Goal: Information Seeking & Learning: Learn about a topic

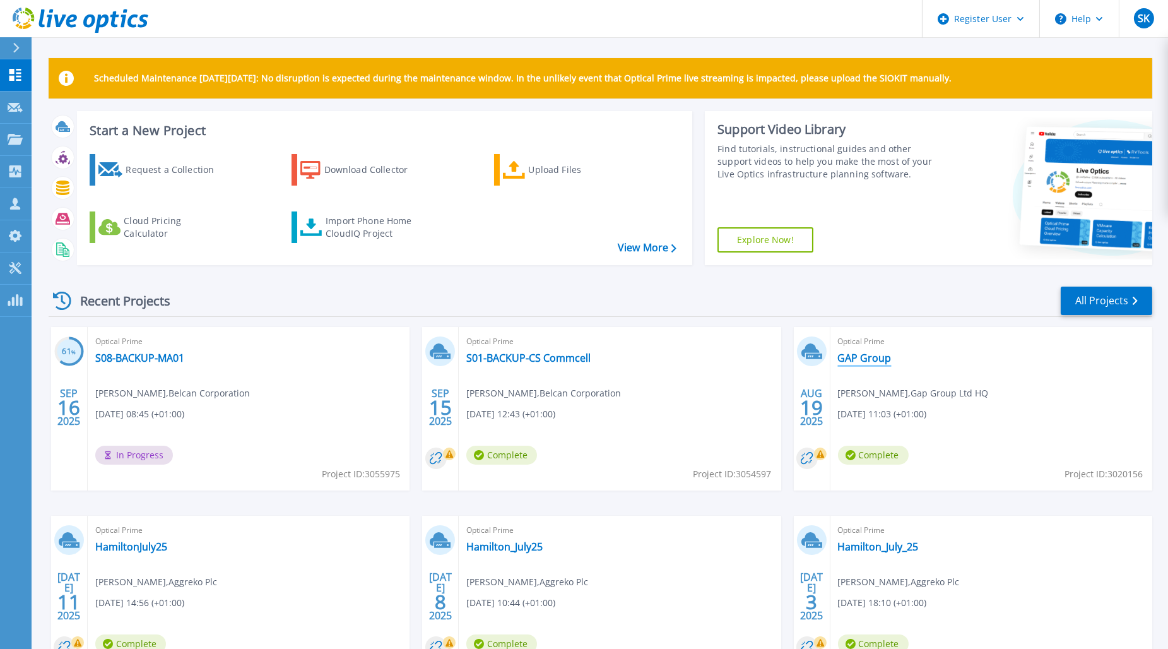
click at [869, 360] on link "GAP Group" at bounding box center [865, 358] width 54 height 13
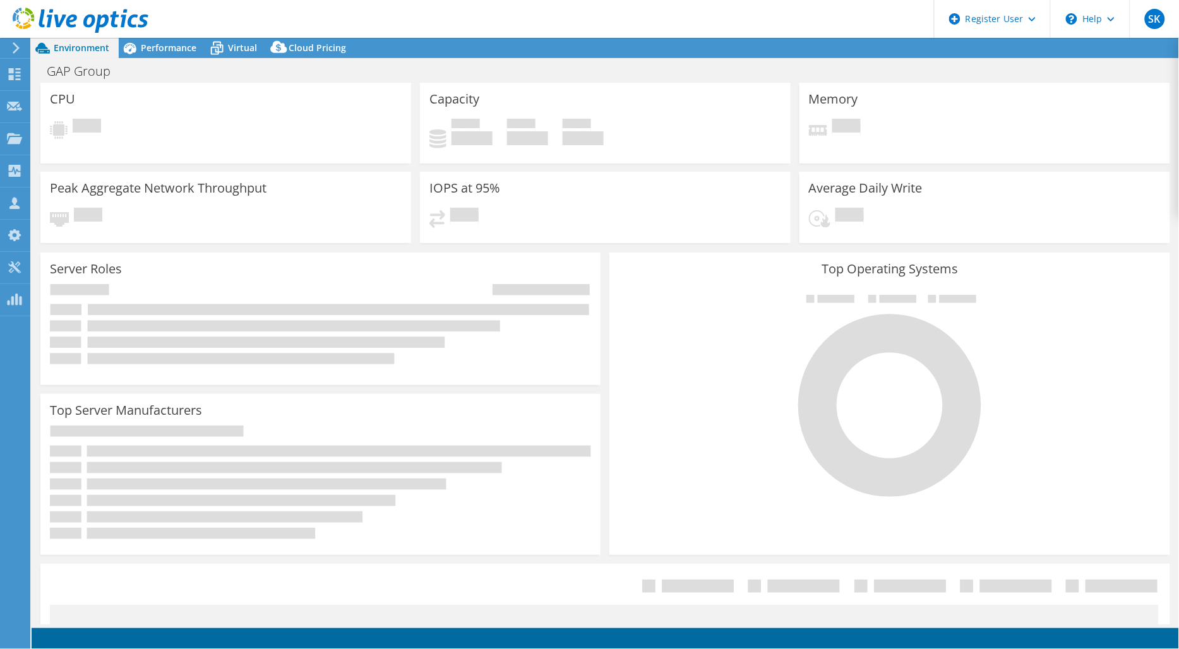
select select "EULondon"
select select "USD"
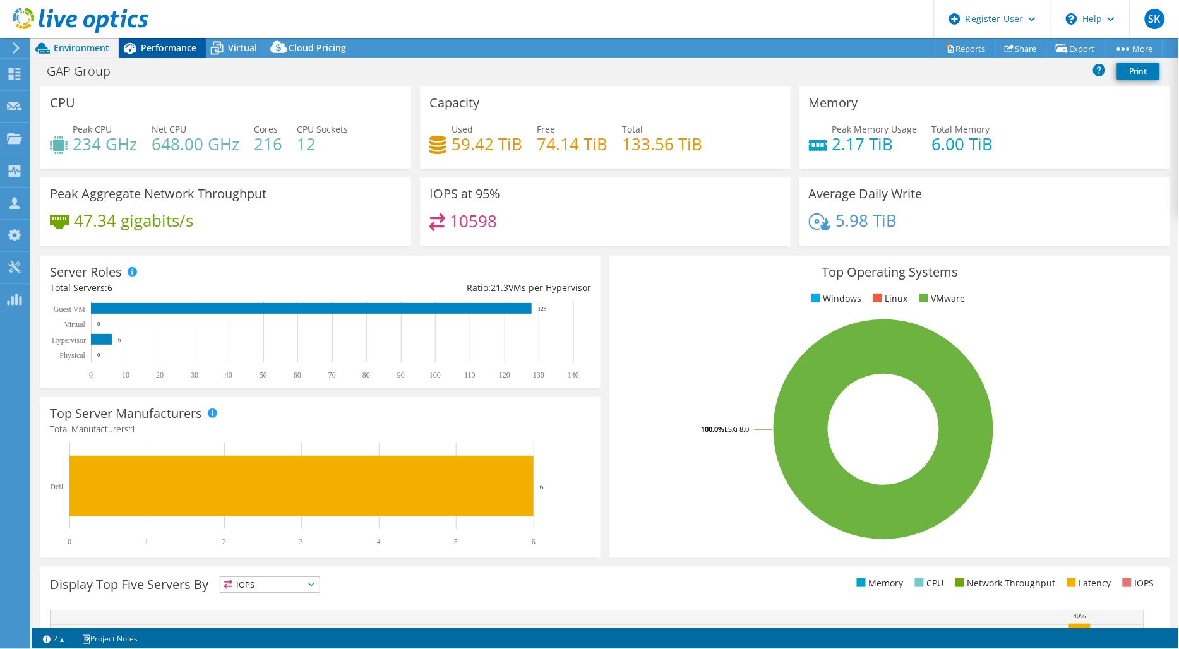
click at [158, 52] on span "Performance" at bounding box center [169, 48] width 56 height 12
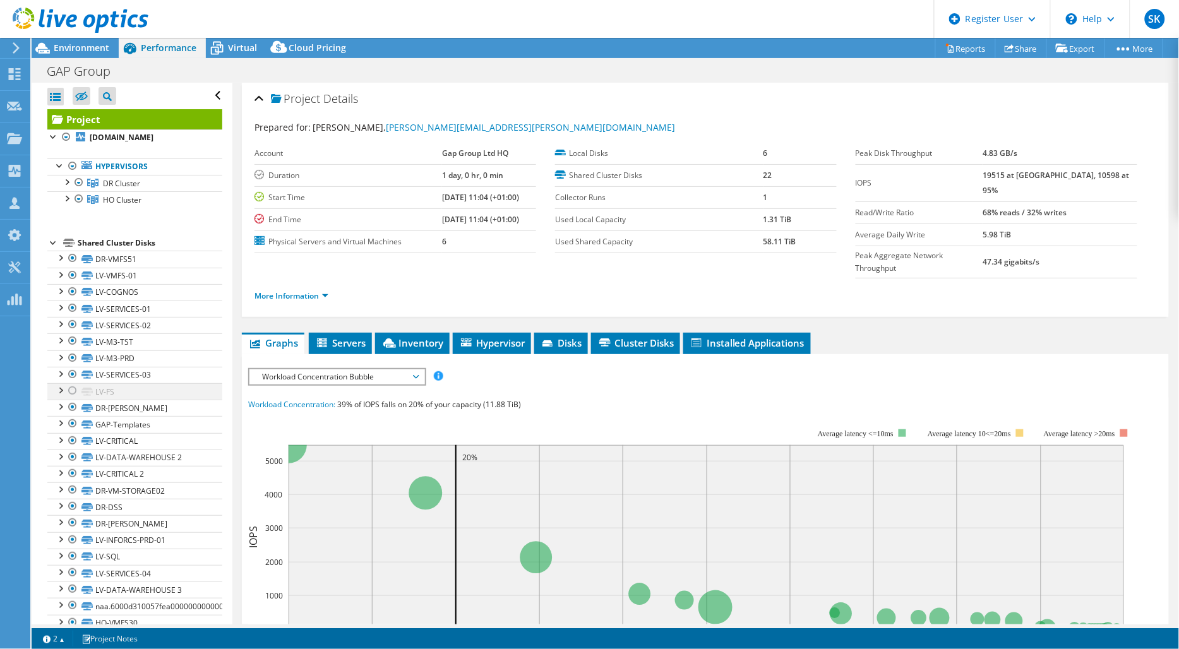
click at [73, 390] on div at bounding box center [72, 390] width 13 height 15
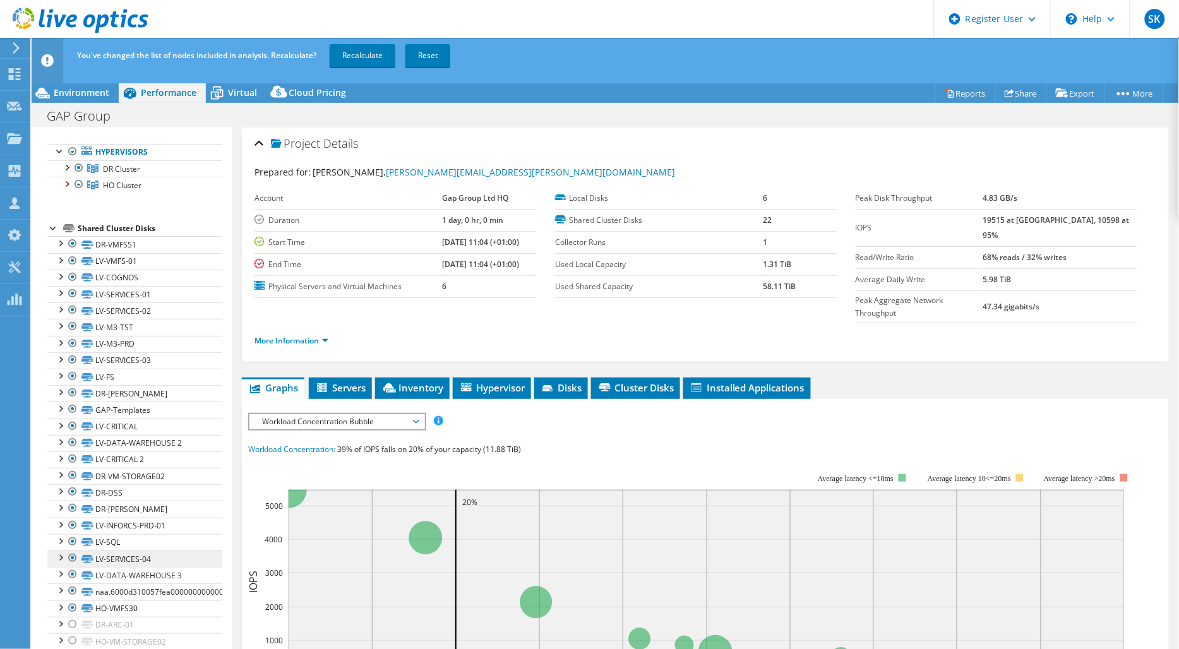
scroll to position [90, 0]
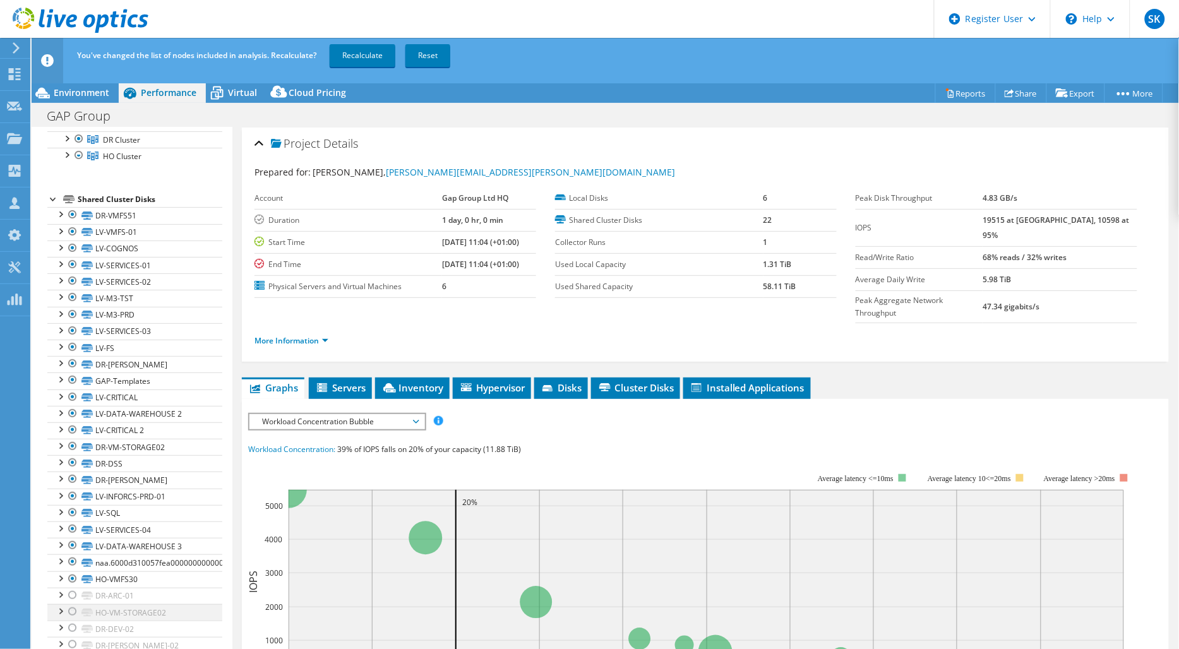
click at [69, 611] on div at bounding box center [72, 611] width 13 height 15
click at [359, 48] on link "Recalculate" at bounding box center [363, 55] width 66 height 23
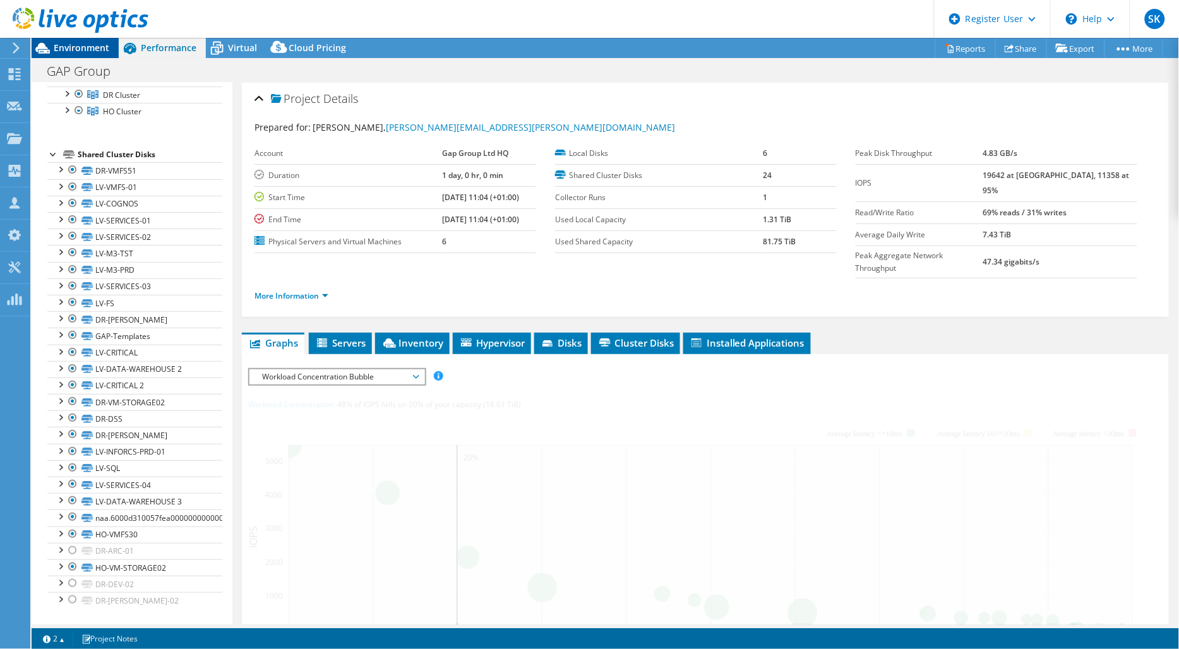
click at [81, 47] on span "Environment" at bounding box center [82, 48] width 56 height 12
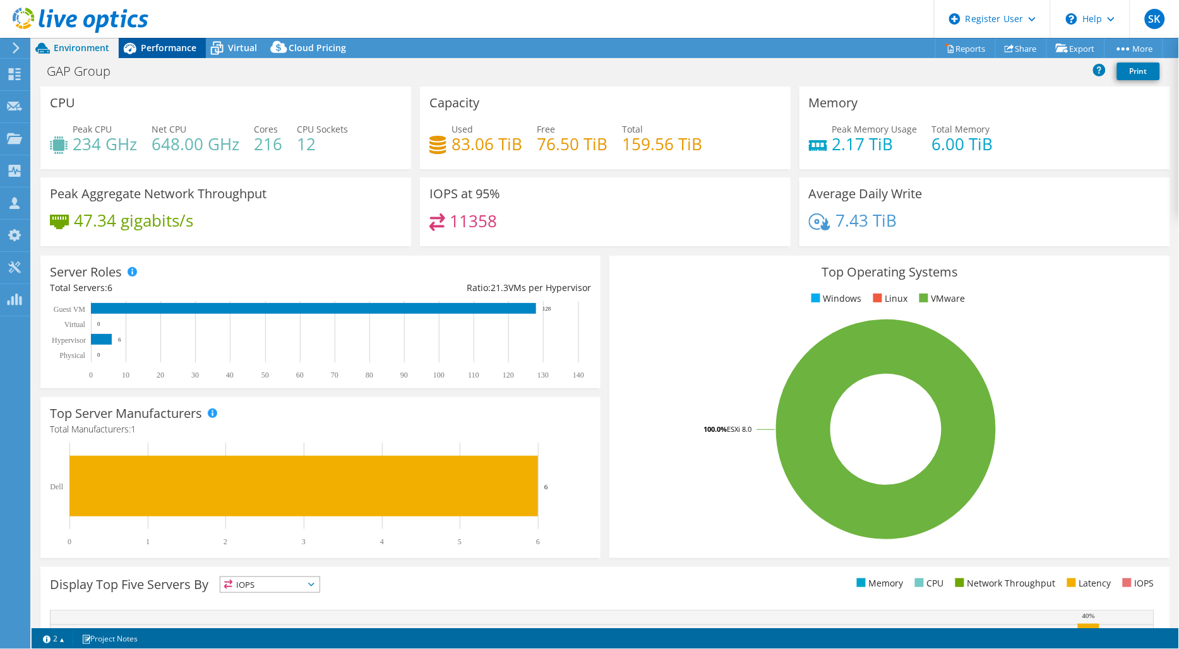
click at [170, 49] on span "Performance" at bounding box center [169, 48] width 56 height 12
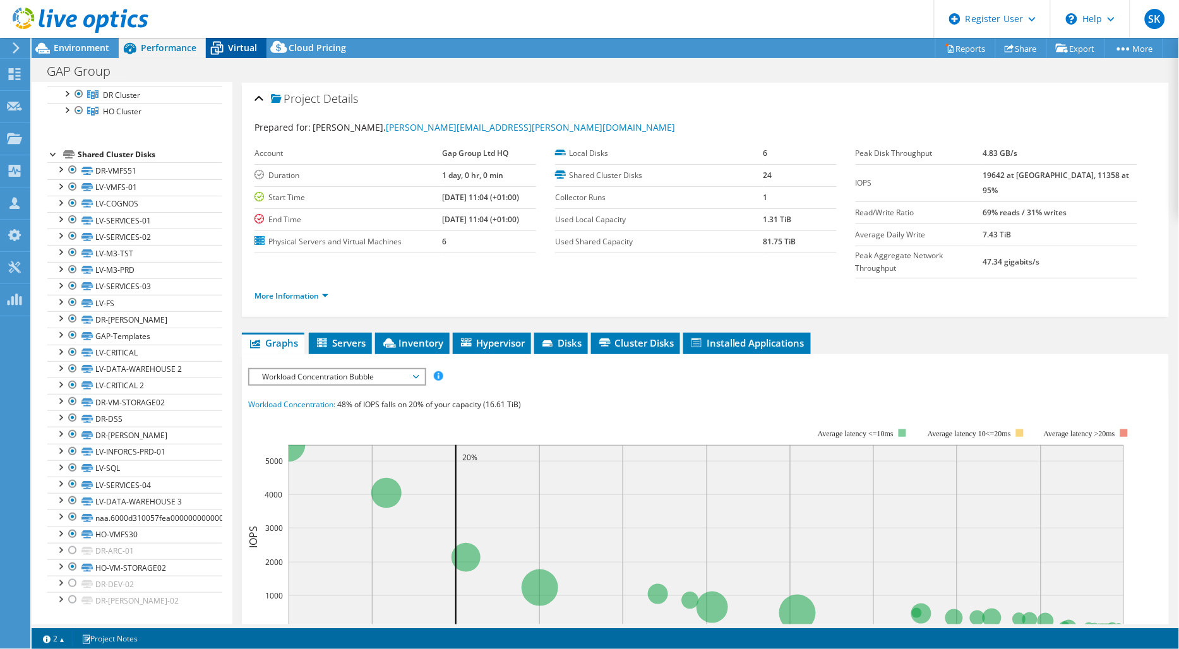
click at [243, 47] on span "Virtual" at bounding box center [242, 48] width 29 height 12
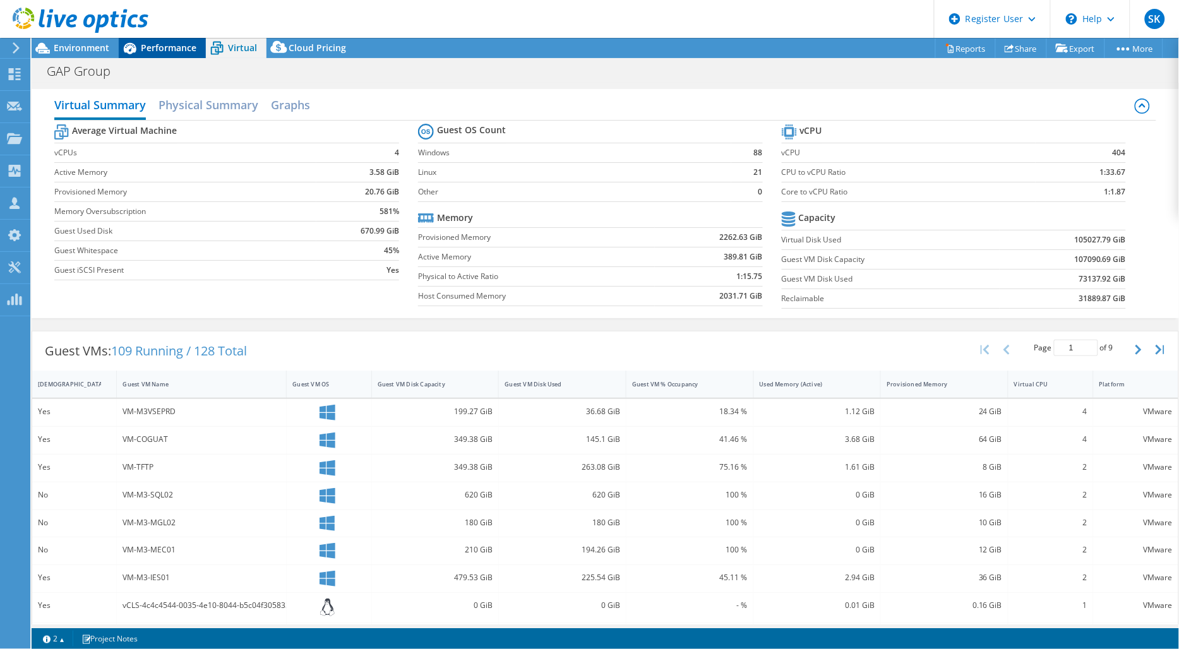
click at [175, 54] on div "Performance" at bounding box center [162, 48] width 87 height 20
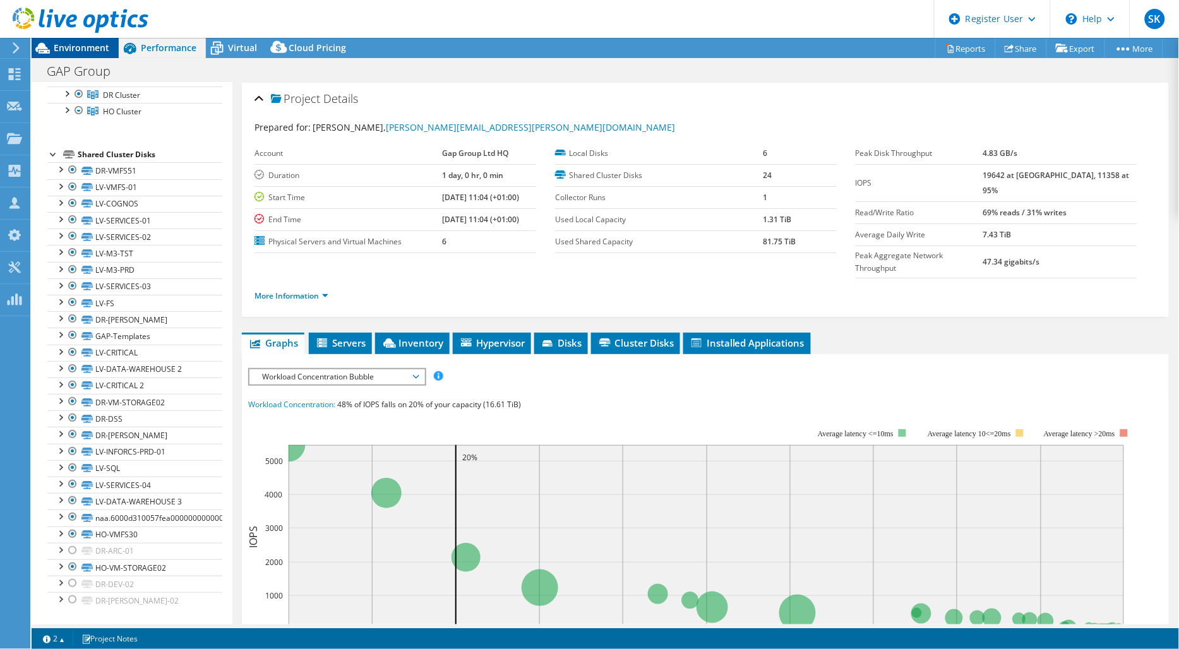
click at [90, 49] on span "Environment" at bounding box center [82, 48] width 56 height 12
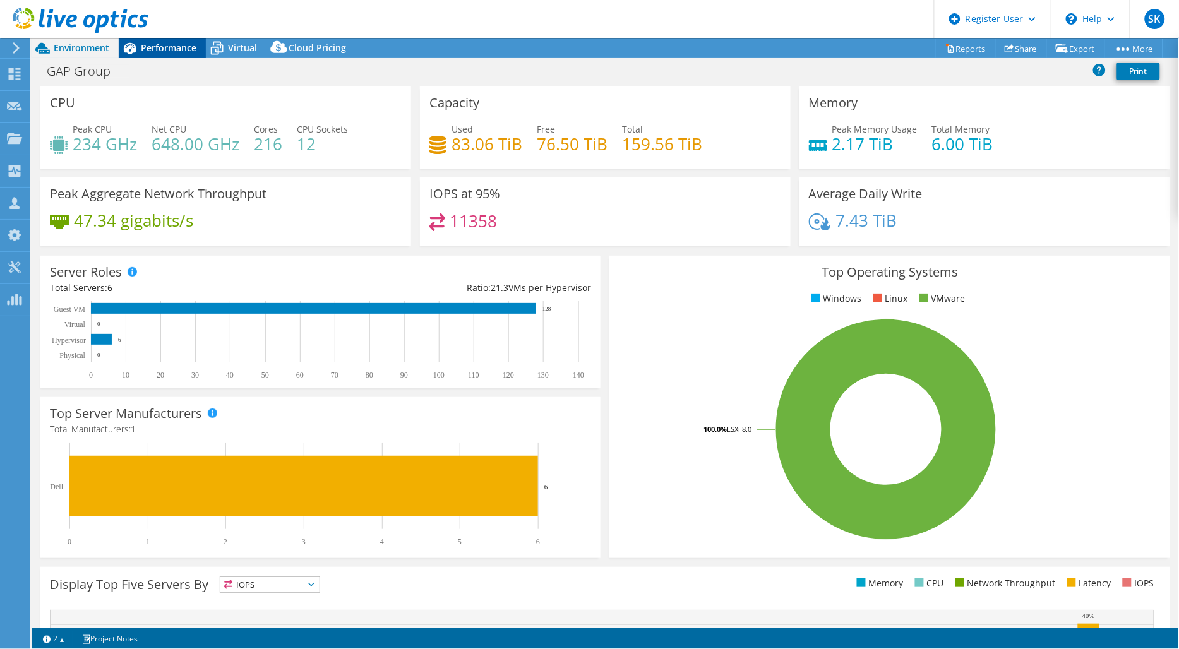
click at [172, 52] on span "Performance" at bounding box center [169, 48] width 56 height 12
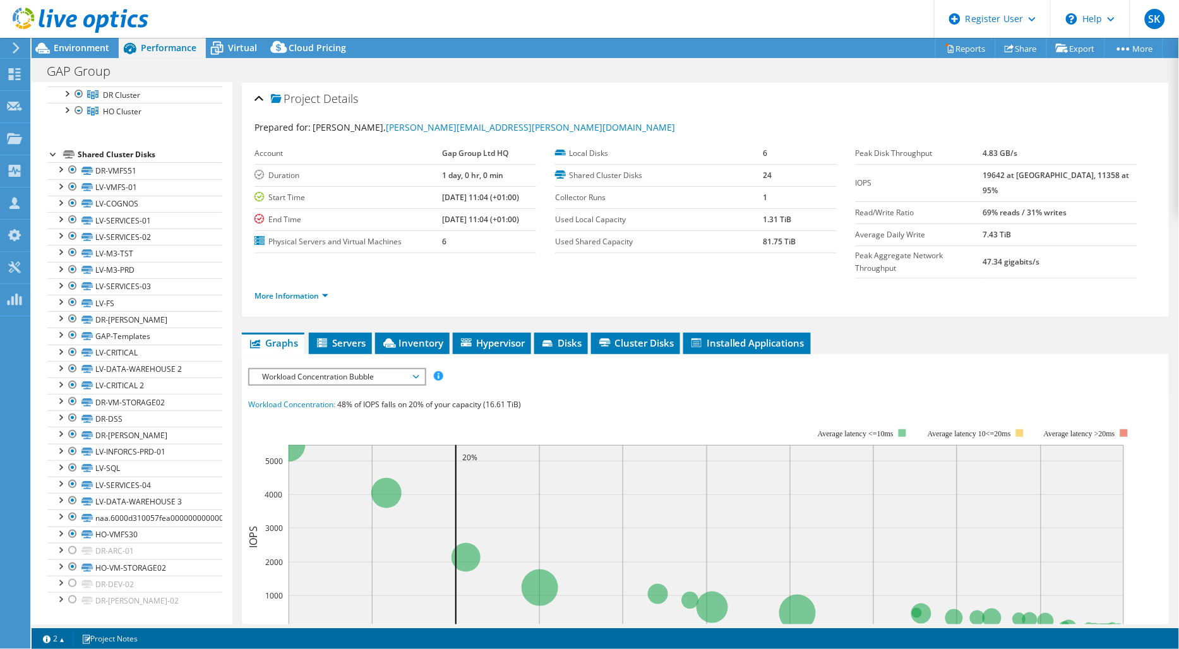
drag, startPoint x: 232, startPoint y: 48, endPoint x: 275, endPoint y: 112, distance: 76.9
click at [230, 49] on span "Virtual" at bounding box center [242, 48] width 29 height 12
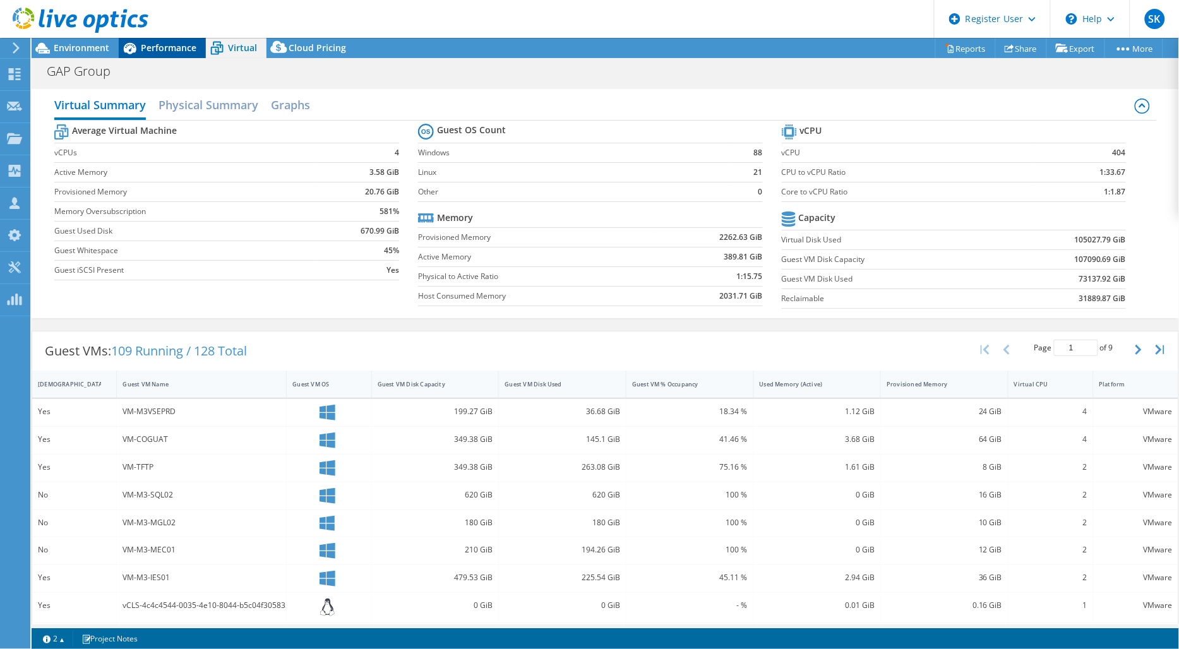
click at [169, 54] on div "Performance" at bounding box center [162, 48] width 87 height 20
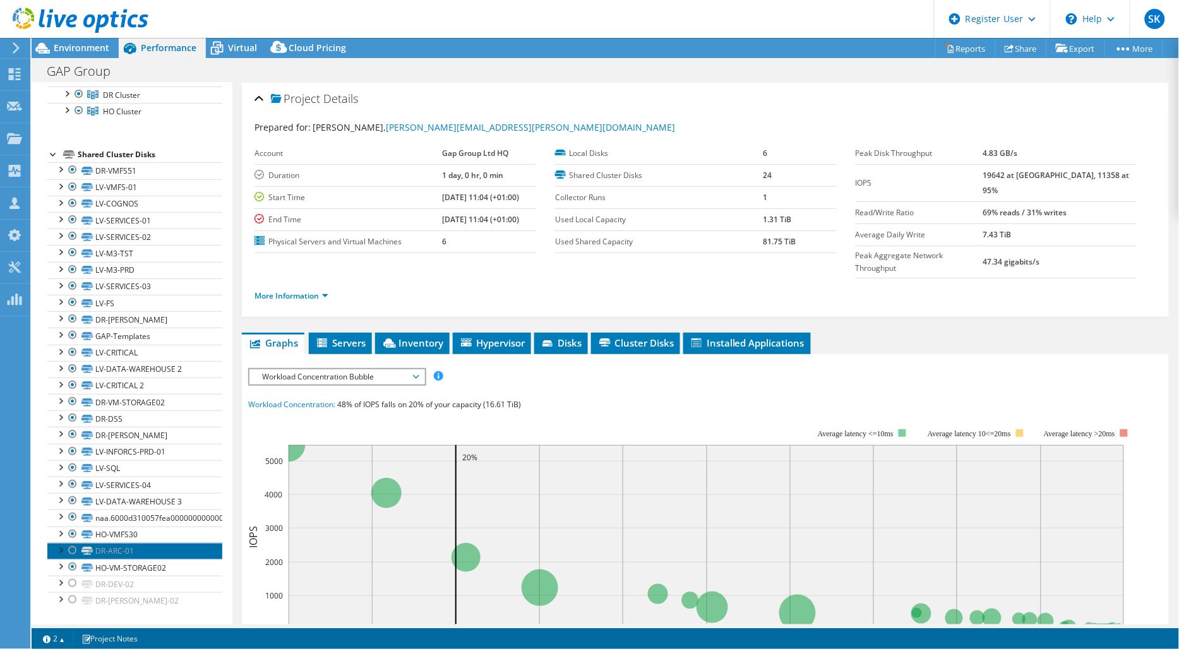
click at [102, 551] on link "DR-ARC-01" at bounding box center [134, 551] width 175 height 16
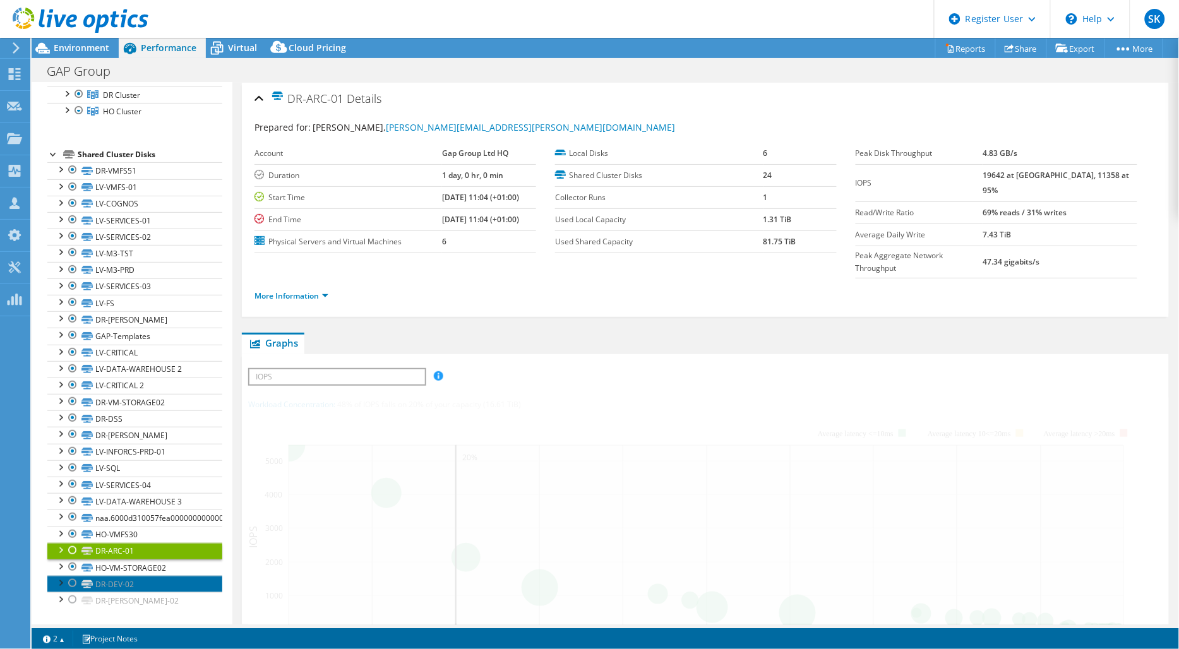
click at [111, 583] on link "DR-DEV-02" at bounding box center [134, 584] width 175 height 16
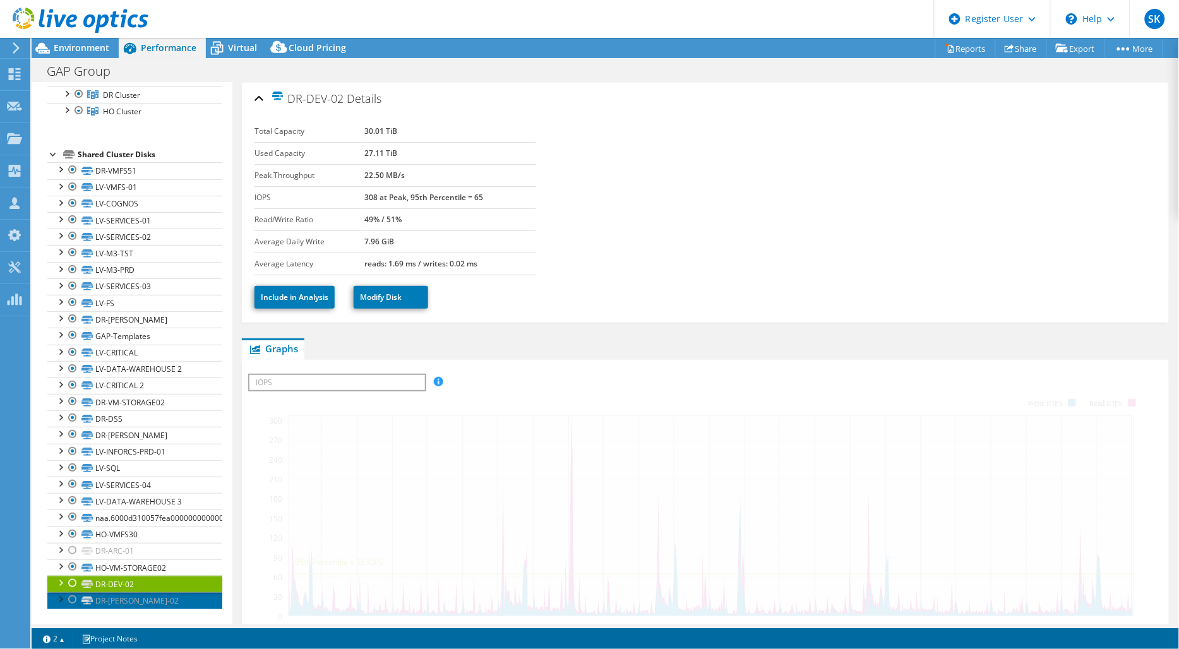
click at [118, 602] on link "DR-[PERSON_NAME]-02" at bounding box center [134, 600] width 175 height 16
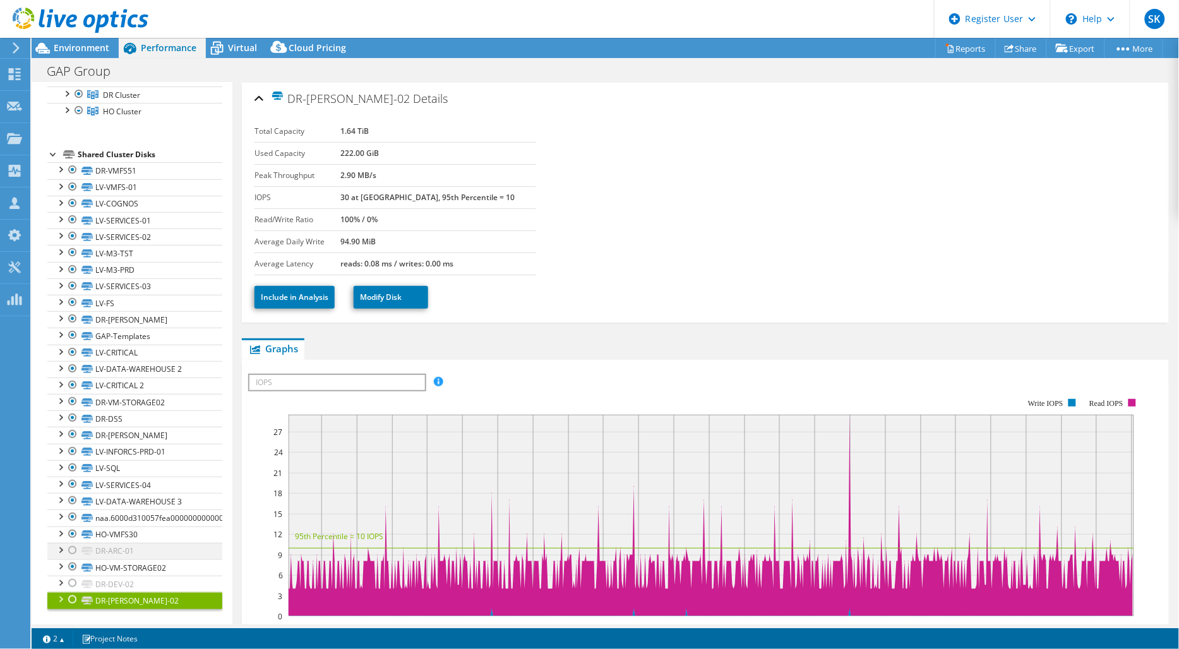
click at [70, 551] on div at bounding box center [72, 550] width 13 height 15
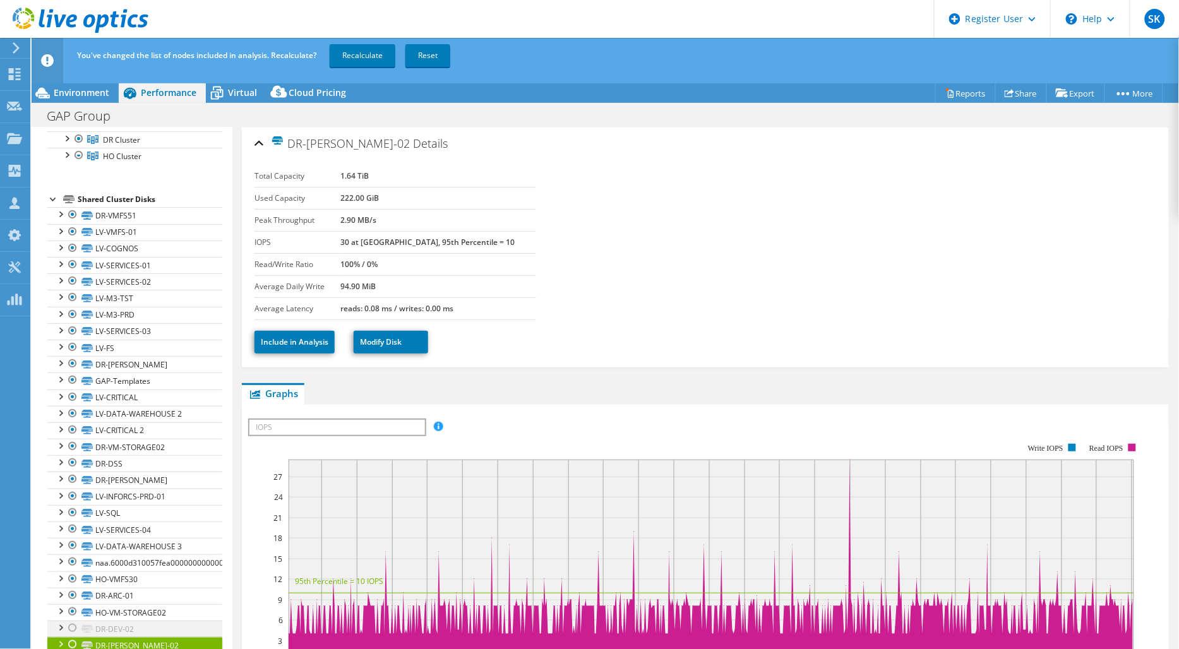
click at [76, 628] on div at bounding box center [72, 627] width 13 height 15
click at [73, 648] on div at bounding box center [72, 644] width 13 height 15
click at [357, 59] on link "Recalculate" at bounding box center [363, 55] width 66 height 23
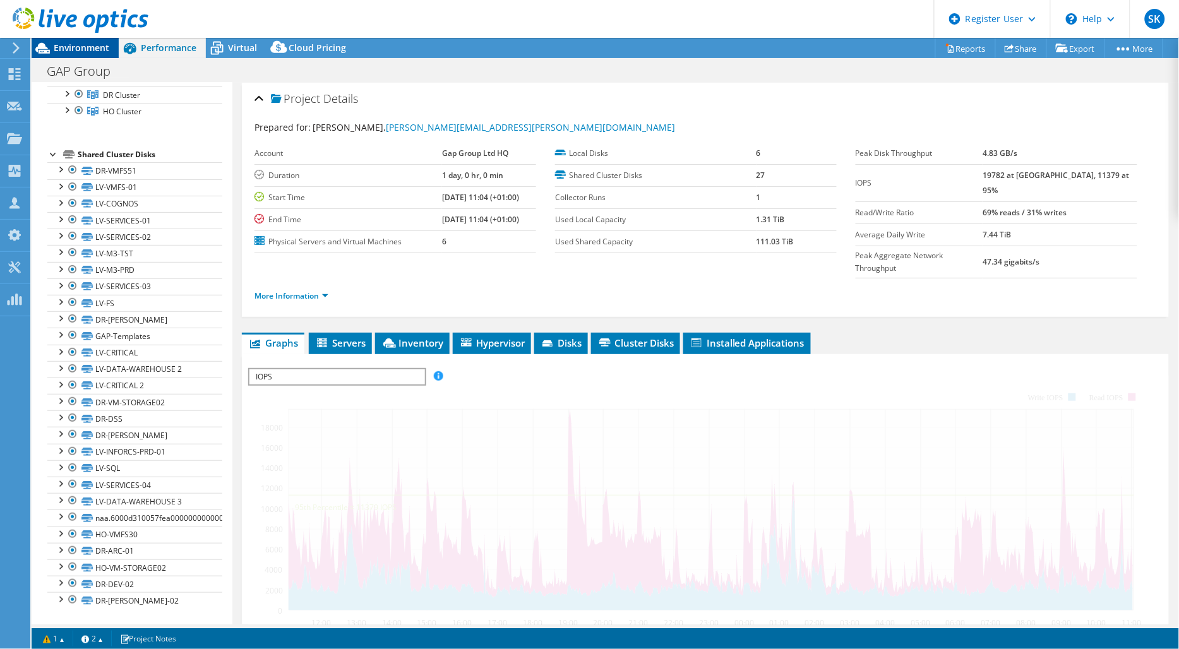
click at [107, 54] on div "Environment" at bounding box center [75, 48] width 87 height 20
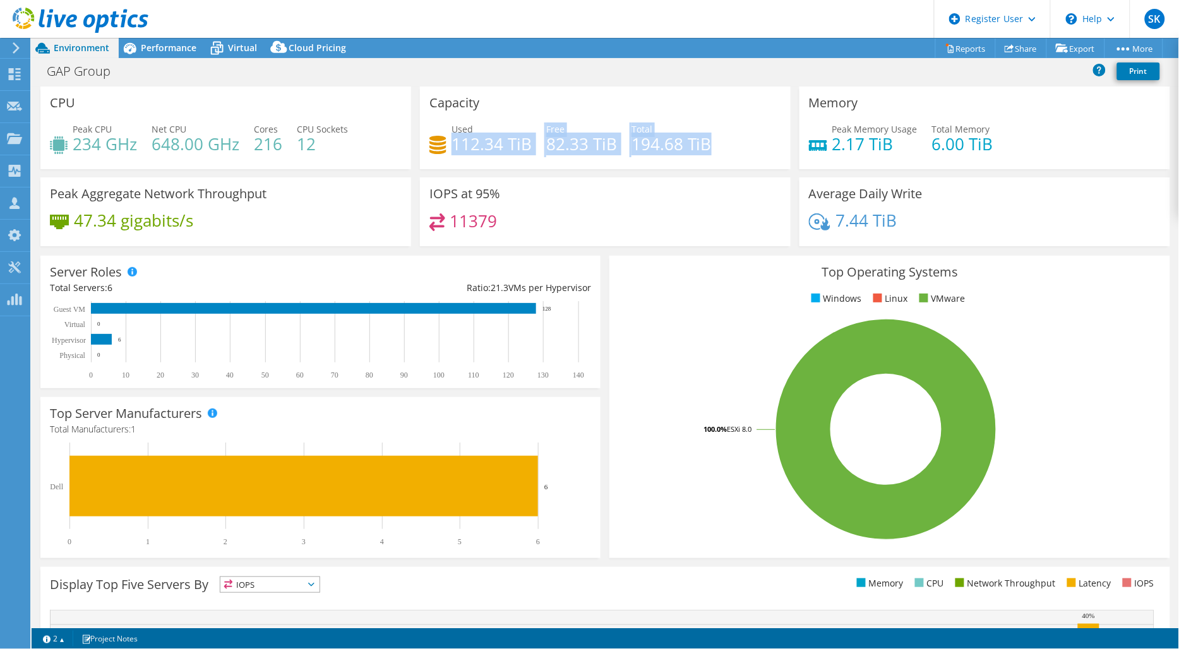
drag, startPoint x: 448, startPoint y: 143, endPoint x: 701, endPoint y: 146, distance: 253.2
click at [701, 146] on div "Used 112.34 TiB Free 82.33 TiB Total 194.68 TiB" at bounding box center [605, 142] width 352 height 41
click at [701, 146] on h4 "194.68 TiB" at bounding box center [671, 144] width 80 height 14
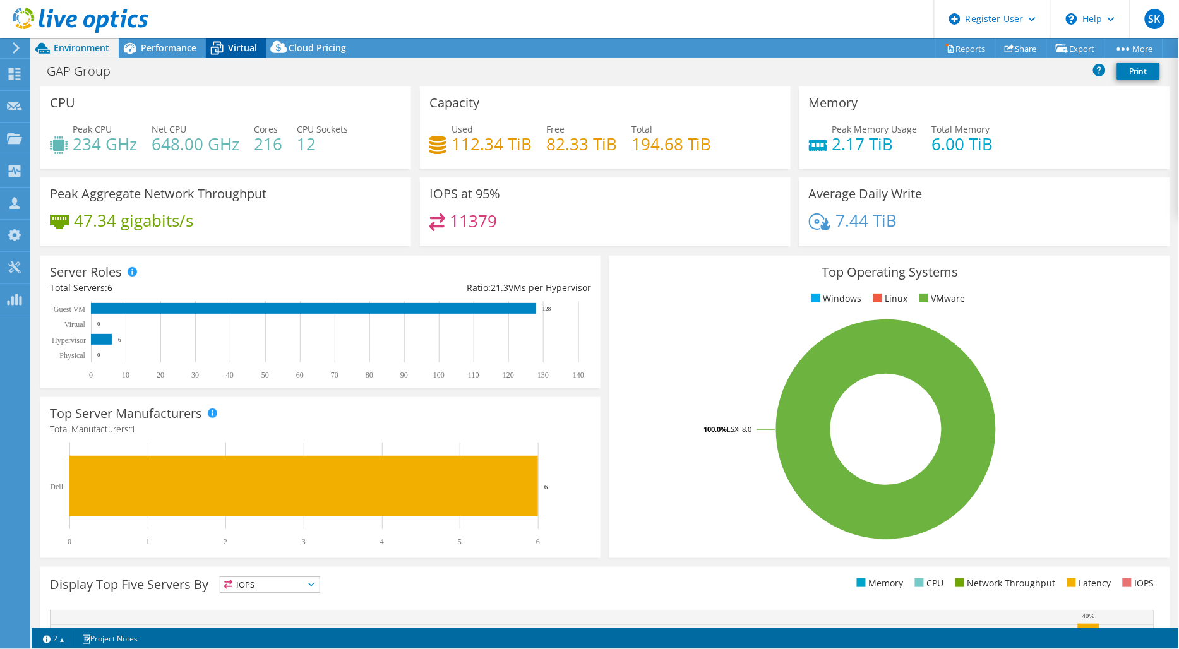
click at [232, 48] on span "Virtual" at bounding box center [242, 48] width 29 height 12
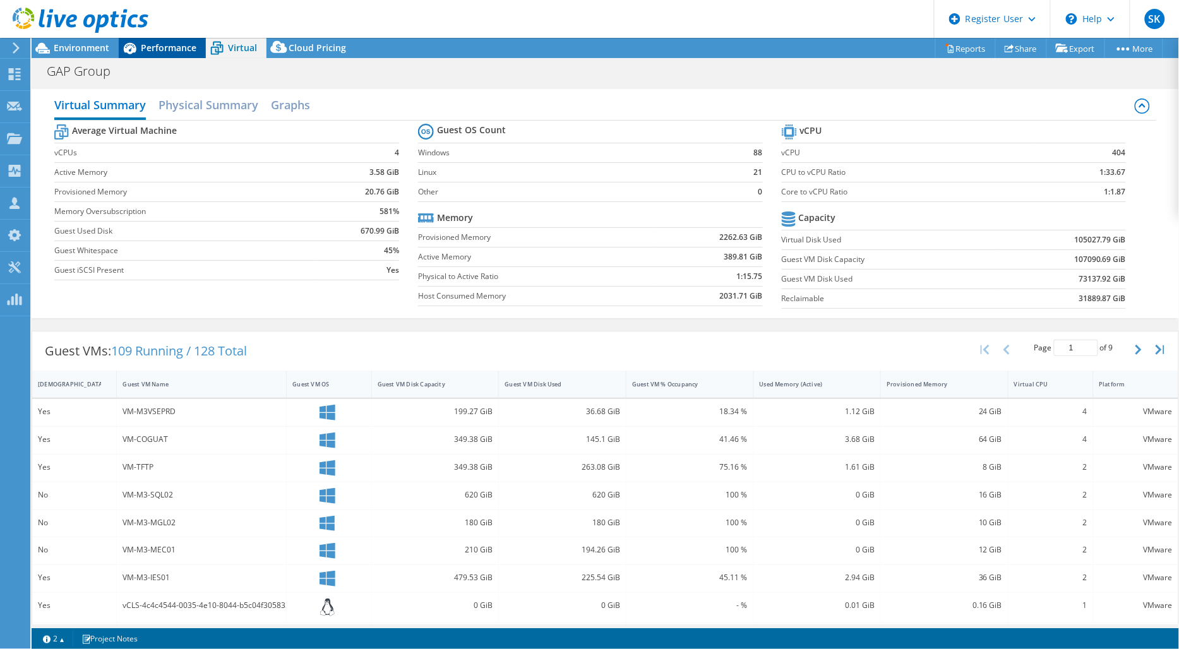
click at [172, 46] on span "Performance" at bounding box center [169, 48] width 56 height 12
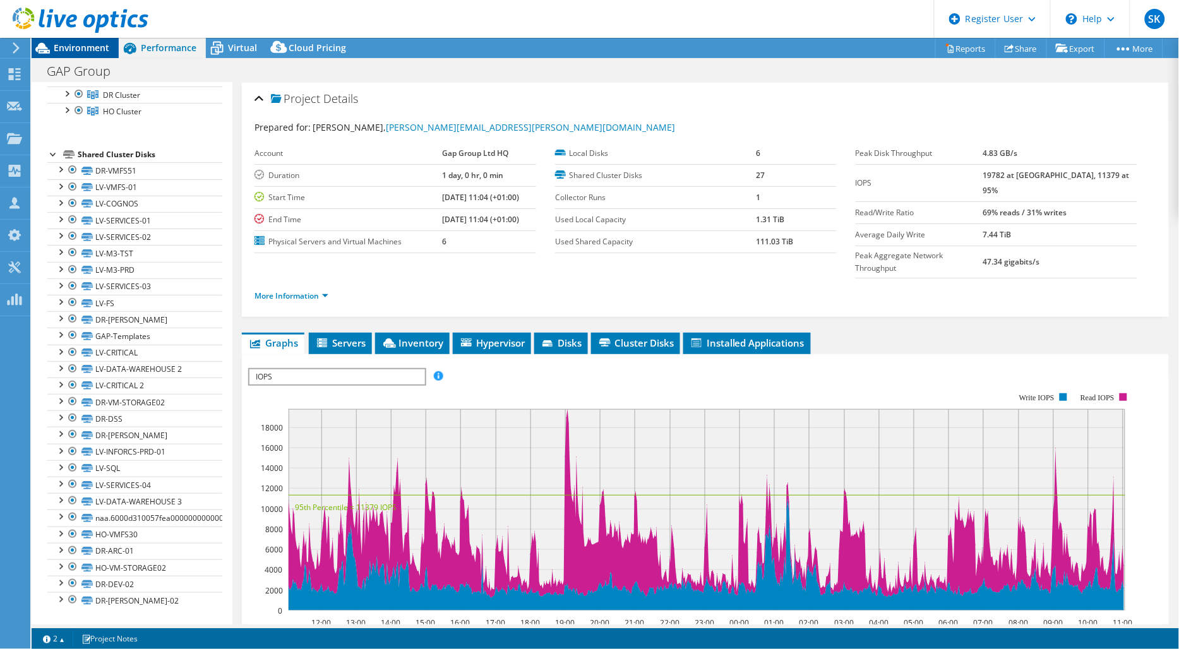
click at [100, 46] on span "Environment" at bounding box center [82, 48] width 56 height 12
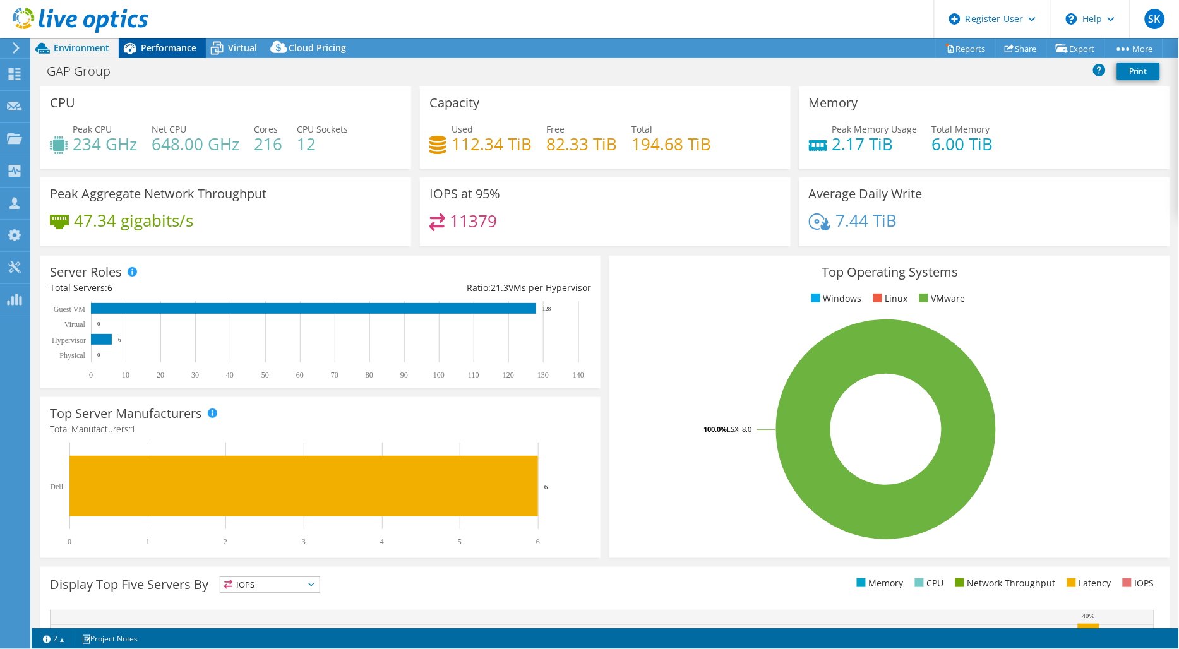
click at [156, 44] on span "Performance" at bounding box center [169, 48] width 56 height 12
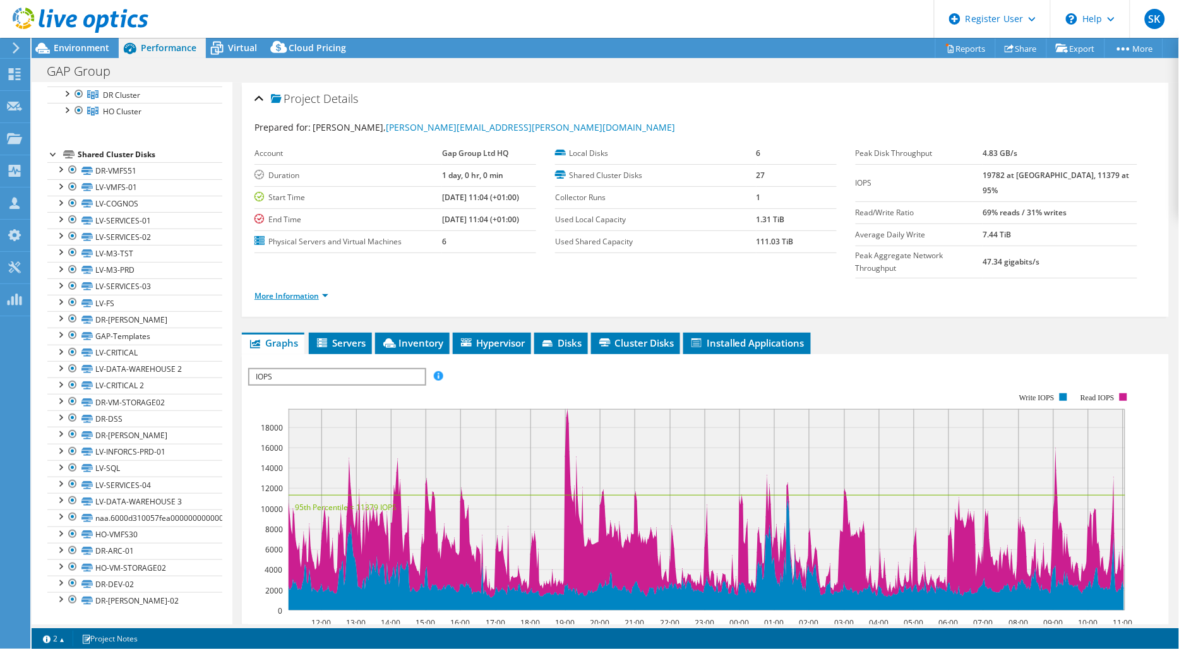
click at [323, 290] on link "More Information" at bounding box center [291, 295] width 74 height 11
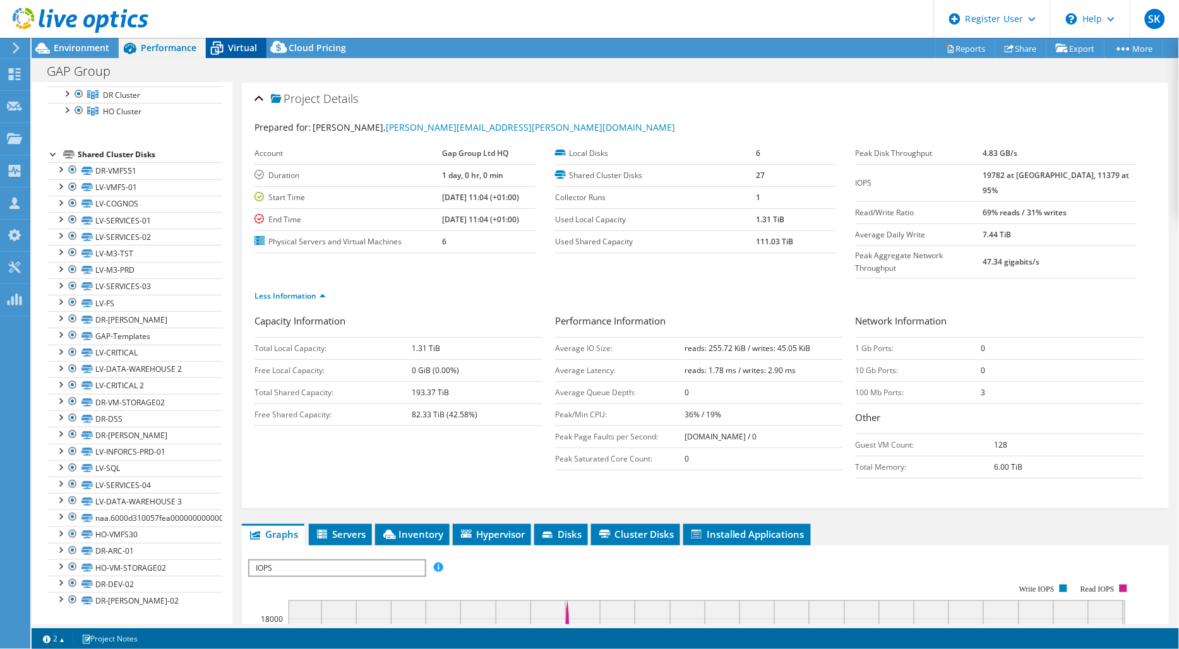
click at [247, 49] on span "Virtual" at bounding box center [242, 48] width 29 height 12
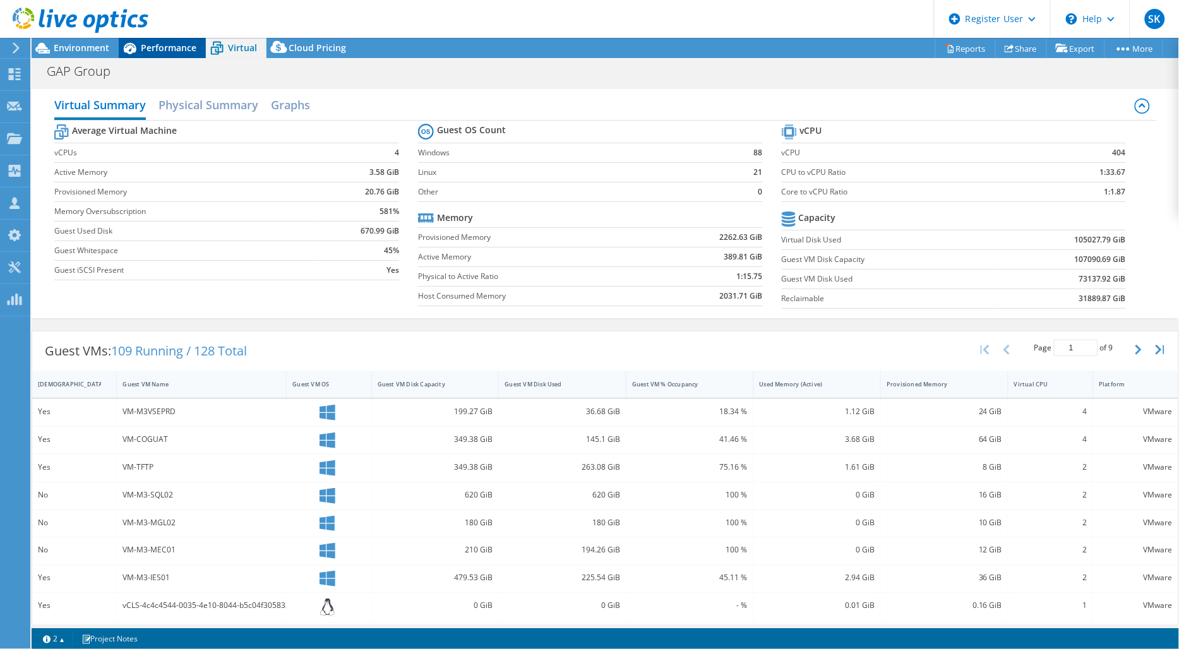
click at [165, 45] on span "Performance" at bounding box center [169, 48] width 56 height 12
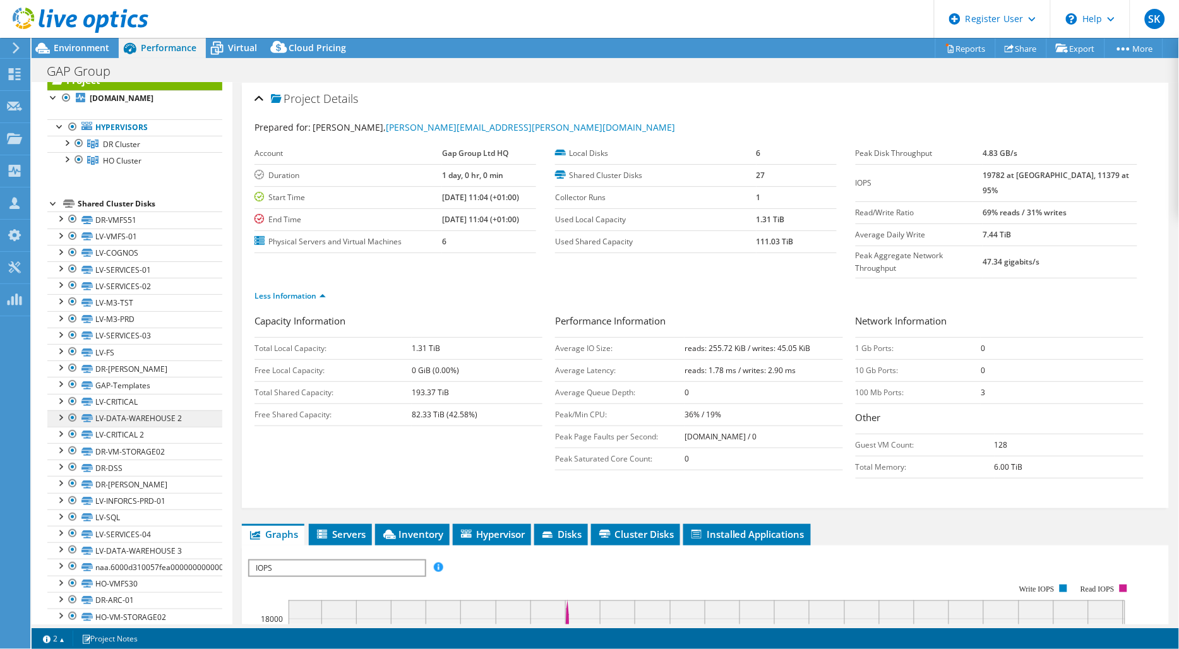
scroll to position [0, 0]
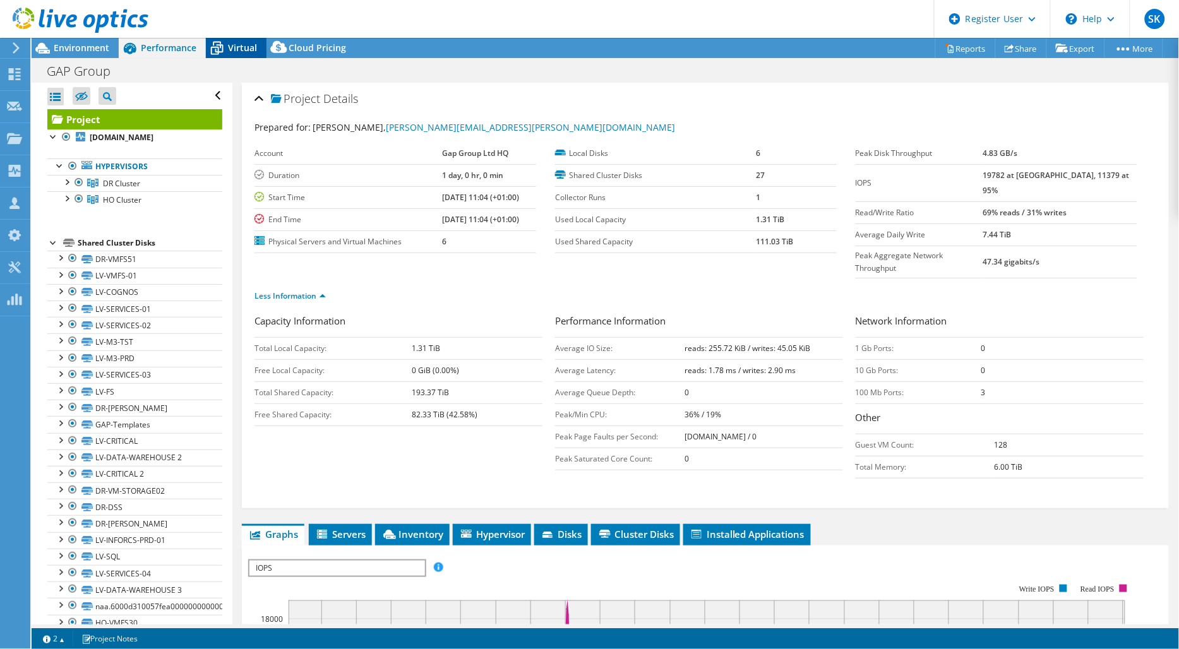
click at [247, 47] on span "Virtual" at bounding box center [242, 48] width 29 height 12
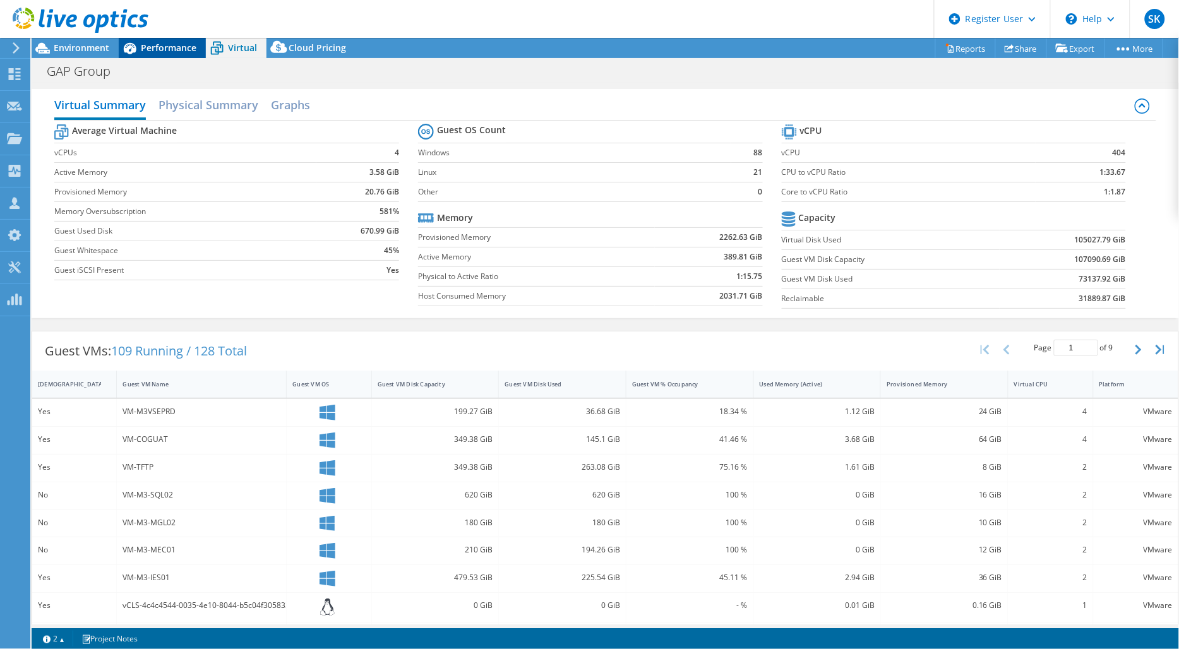
click at [177, 47] on span "Performance" at bounding box center [169, 48] width 56 height 12
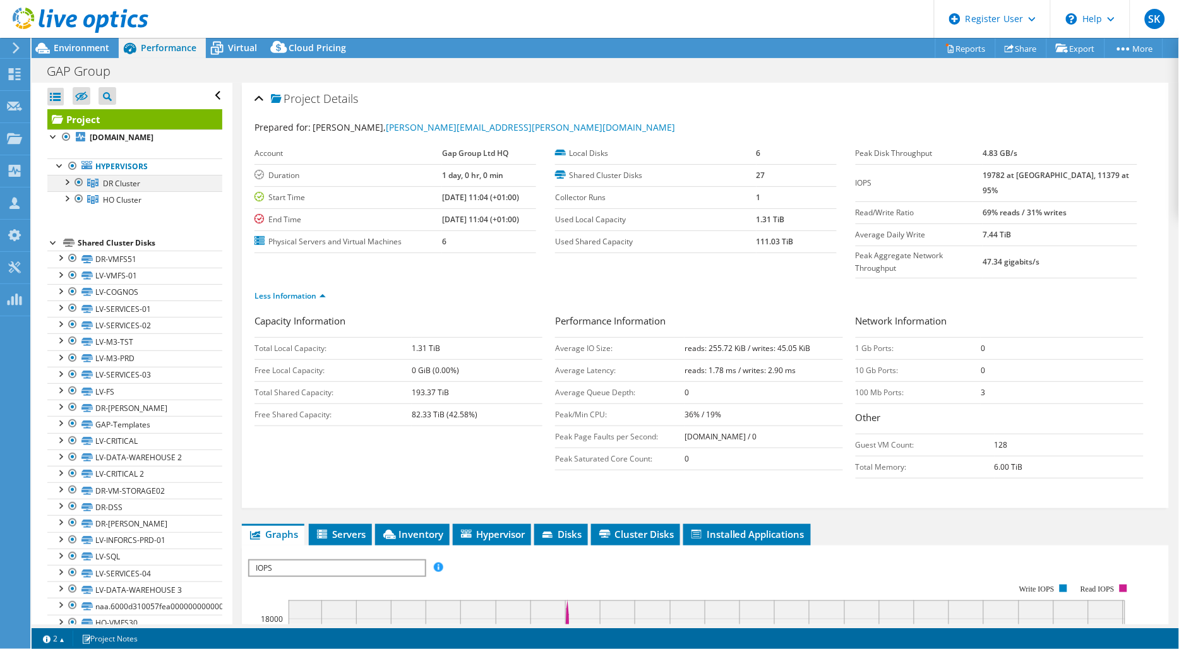
click at [78, 182] on div at bounding box center [79, 182] width 13 height 15
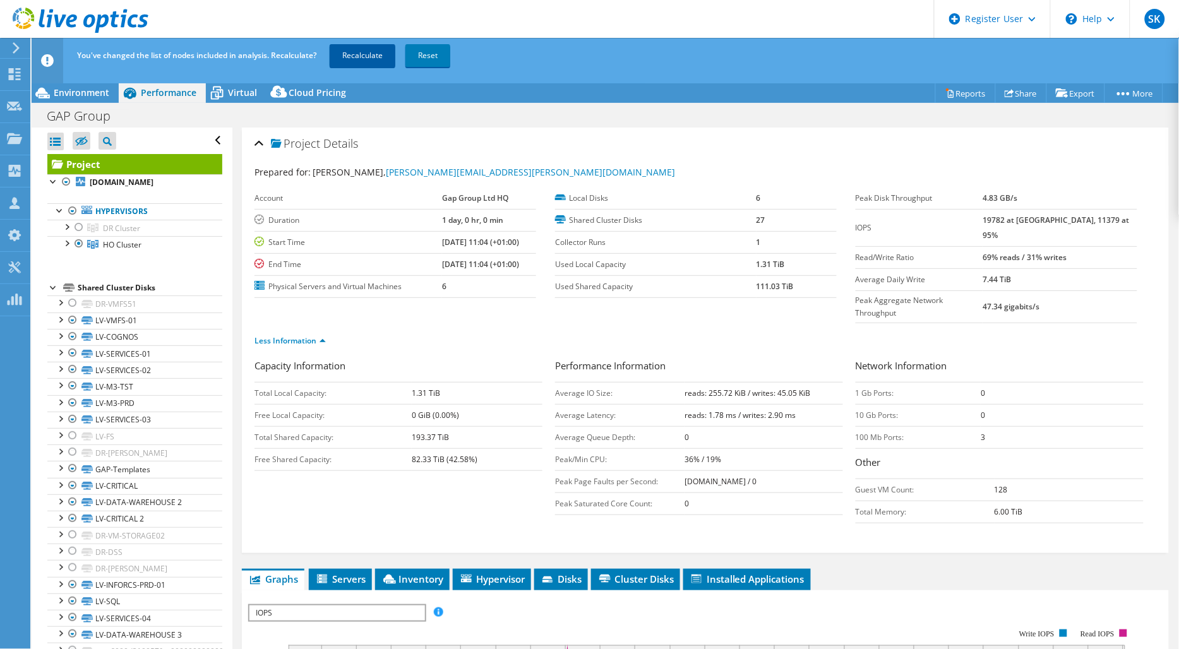
click at [355, 54] on link "Recalculate" at bounding box center [363, 55] width 66 height 23
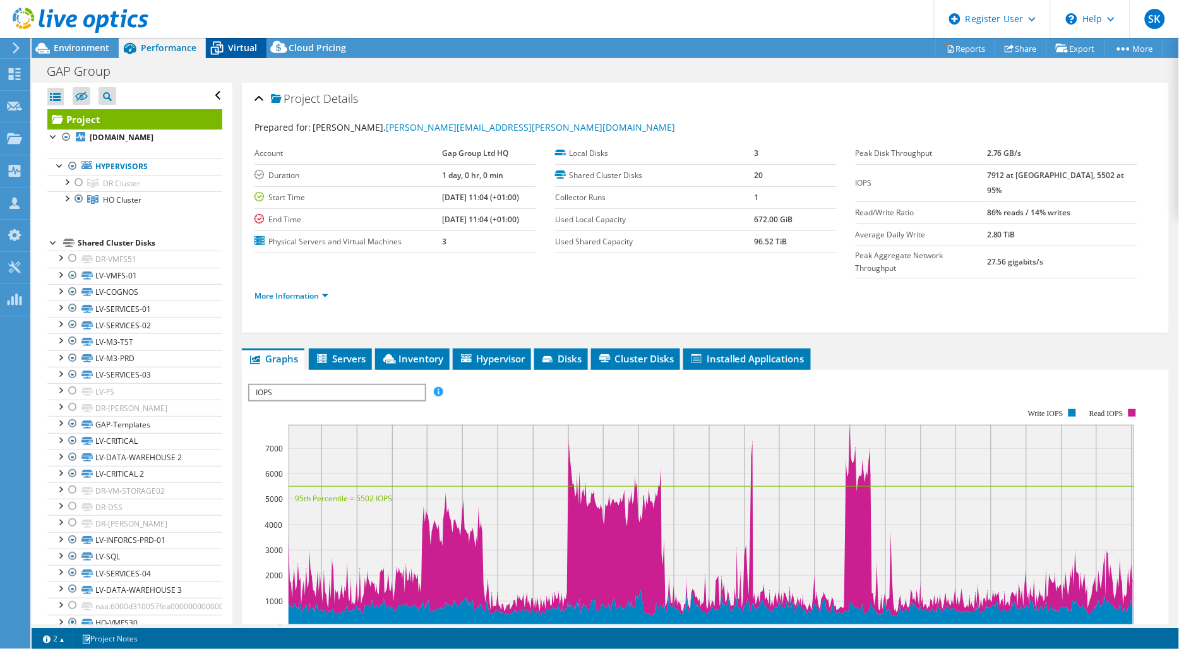
click at [241, 45] on span "Virtual" at bounding box center [242, 48] width 29 height 12
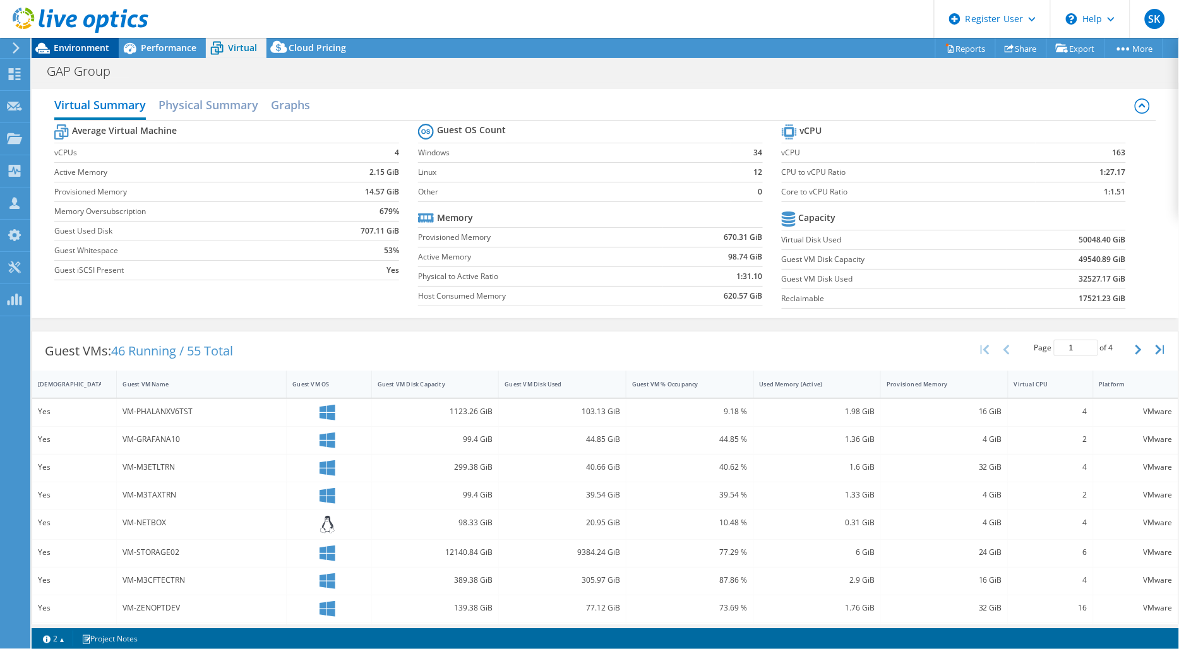
click at [79, 47] on span "Environment" at bounding box center [82, 48] width 56 height 12
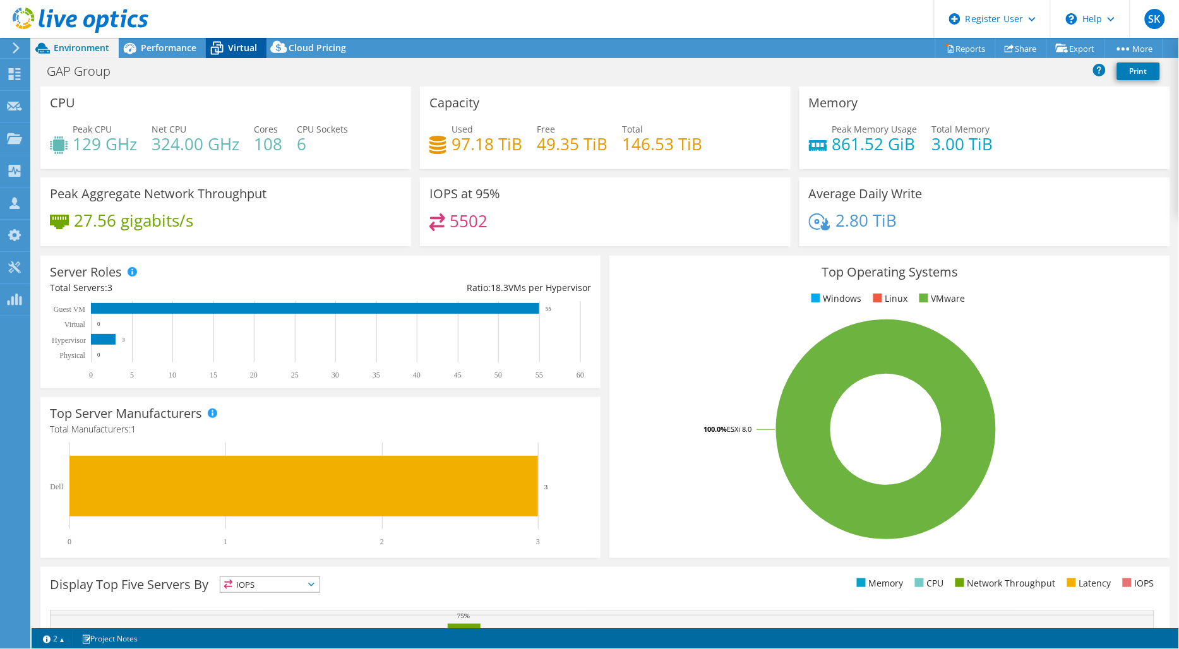
click at [230, 43] on span "Virtual" at bounding box center [242, 48] width 29 height 12
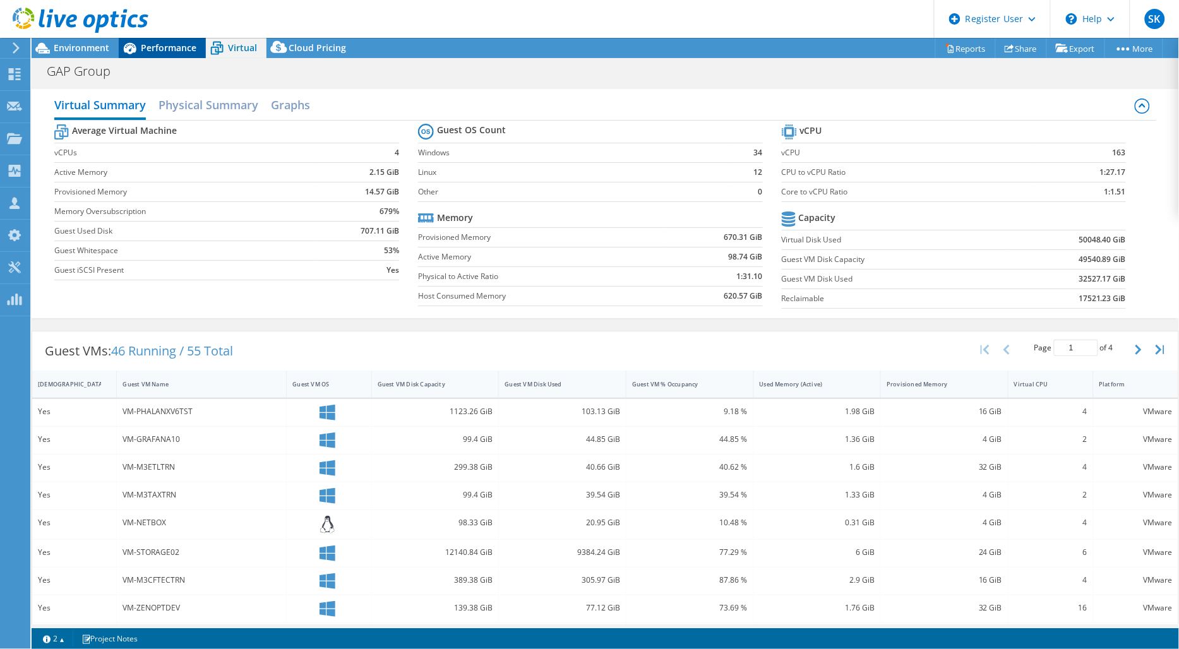
click at [187, 45] on span "Performance" at bounding box center [169, 48] width 56 height 12
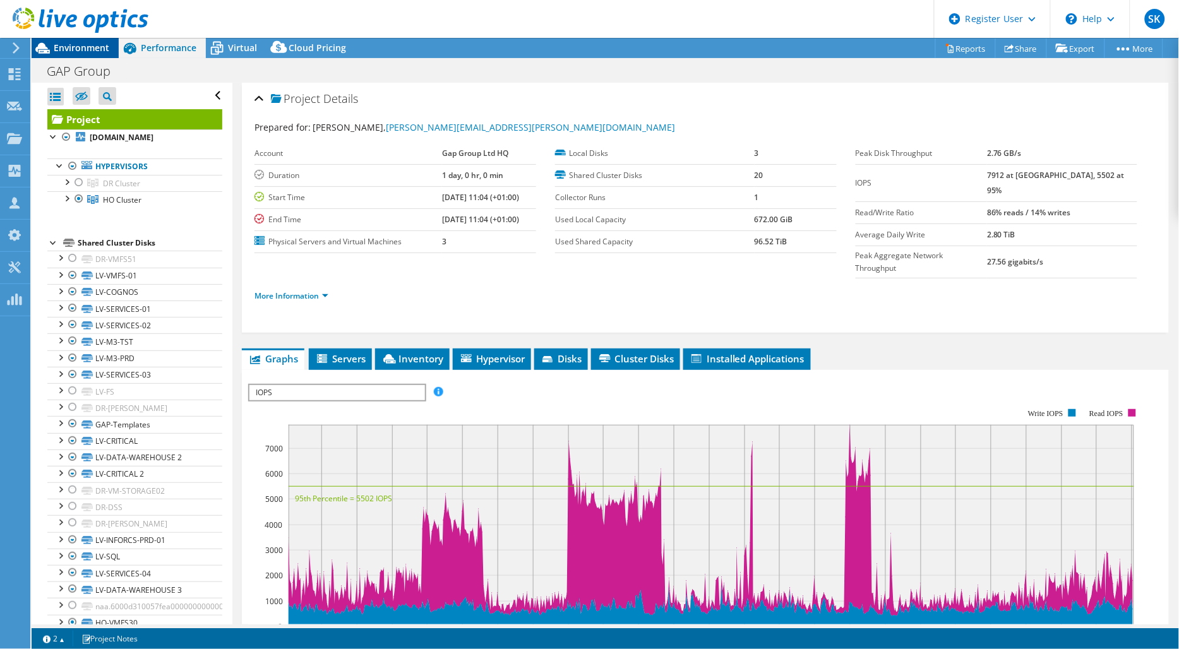
click at [90, 47] on span "Environment" at bounding box center [82, 48] width 56 height 12
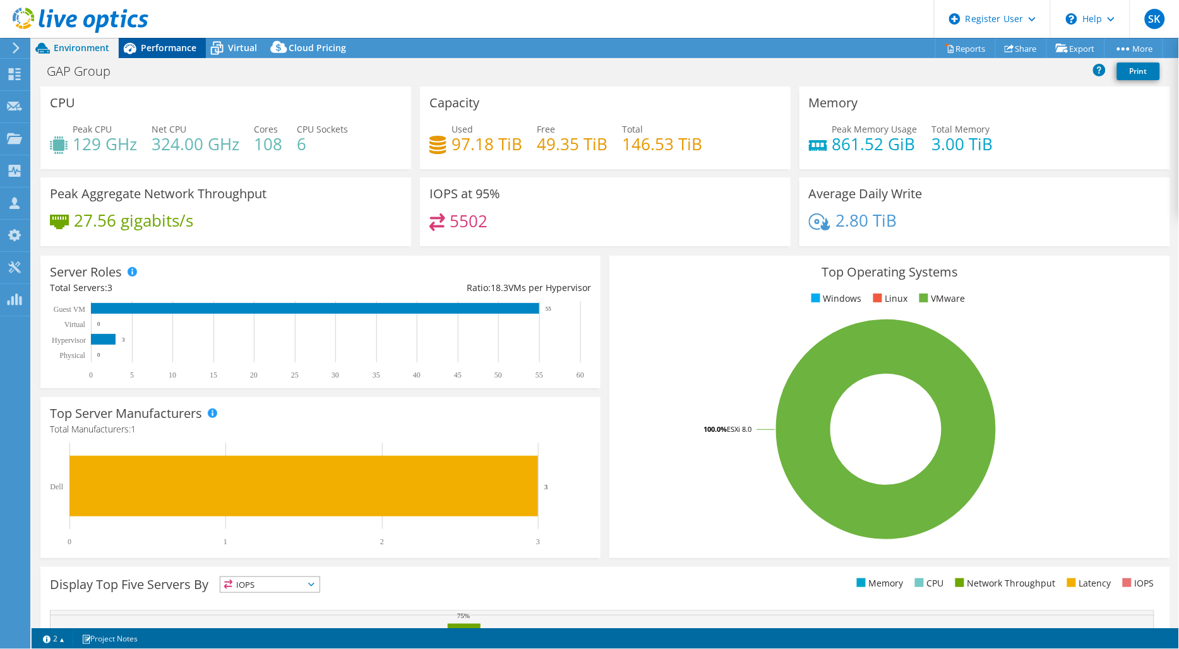
click at [186, 49] on span "Performance" at bounding box center [169, 48] width 56 height 12
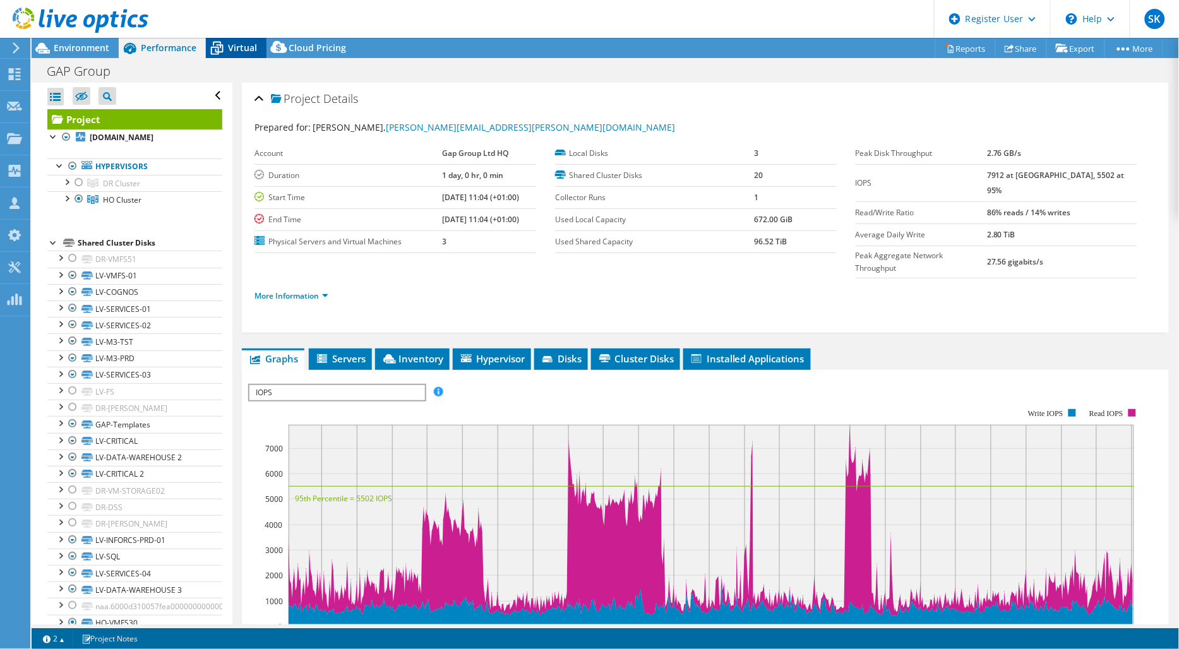
click at [226, 49] on icon at bounding box center [217, 48] width 22 height 22
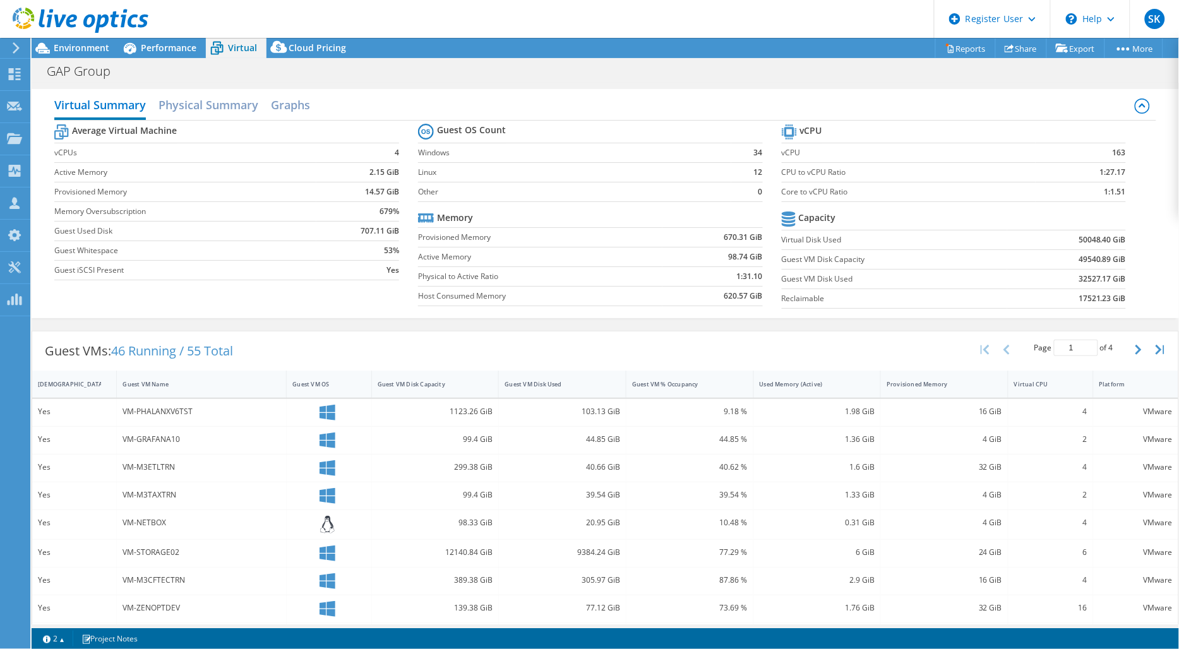
click at [142, 39] on div at bounding box center [74, 21] width 148 height 42
click at [157, 52] on span "Performance" at bounding box center [169, 48] width 56 height 12
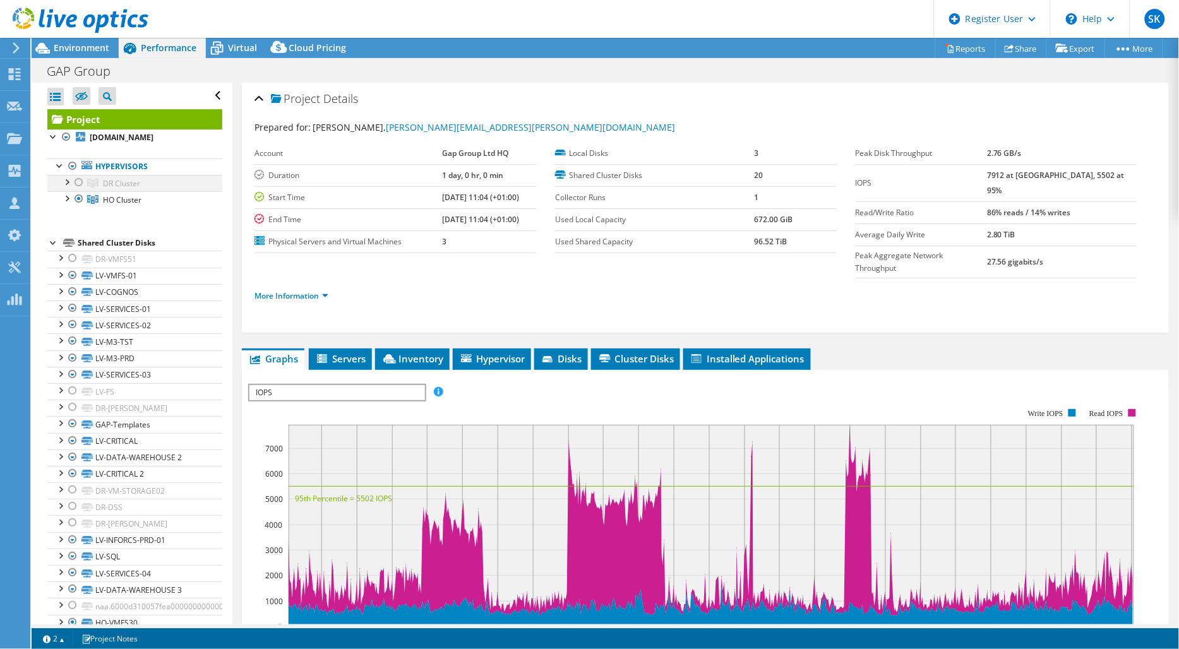
click at [80, 184] on div at bounding box center [79, 182] width 13 height 15
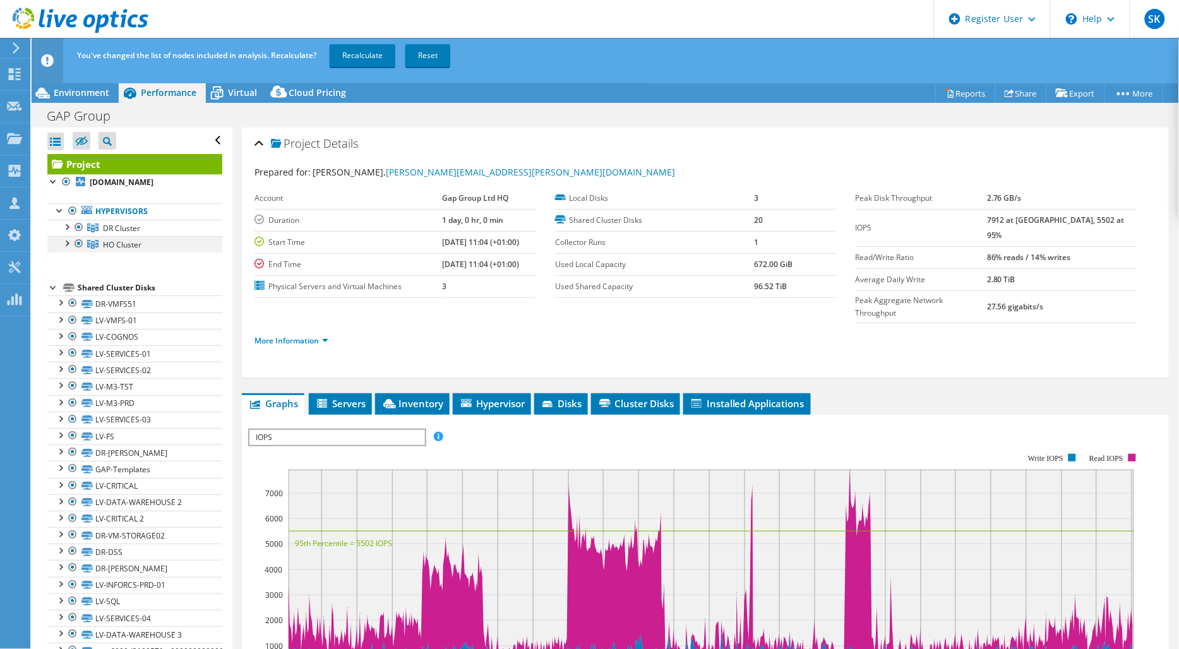
click at [83, 244] on div at bounding box center [79, 243] width 13 height 15
click at [371, 51] on link "Recalculate" at bounding box center [363, 55] width 66 height 23
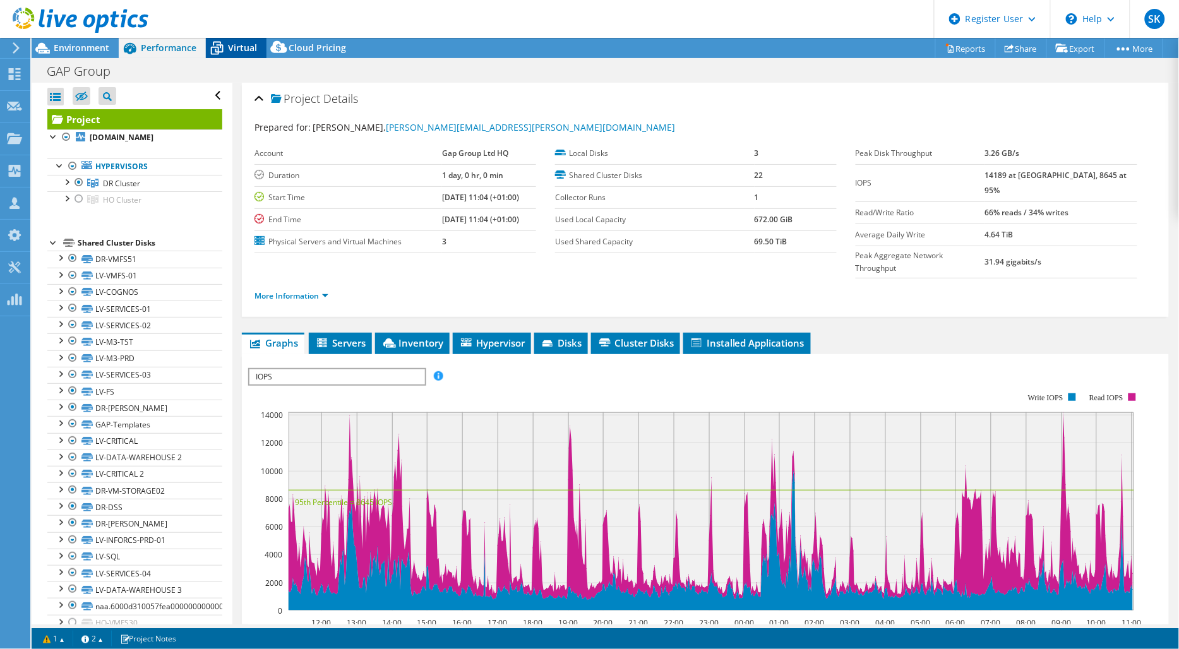
click at [244, 42] on span "Virtual" at bounding box center [242, 48] width 29 height 12
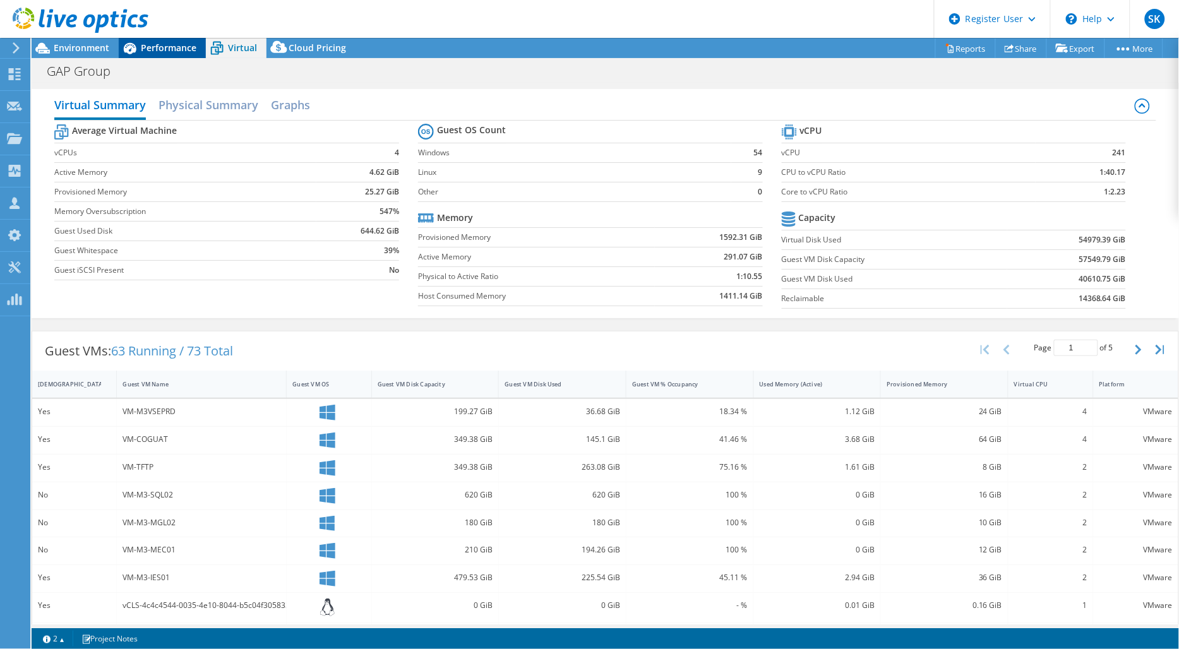
click at [150, 49] on span "Performance" at bounding box center [169, 48] width 56 height 12
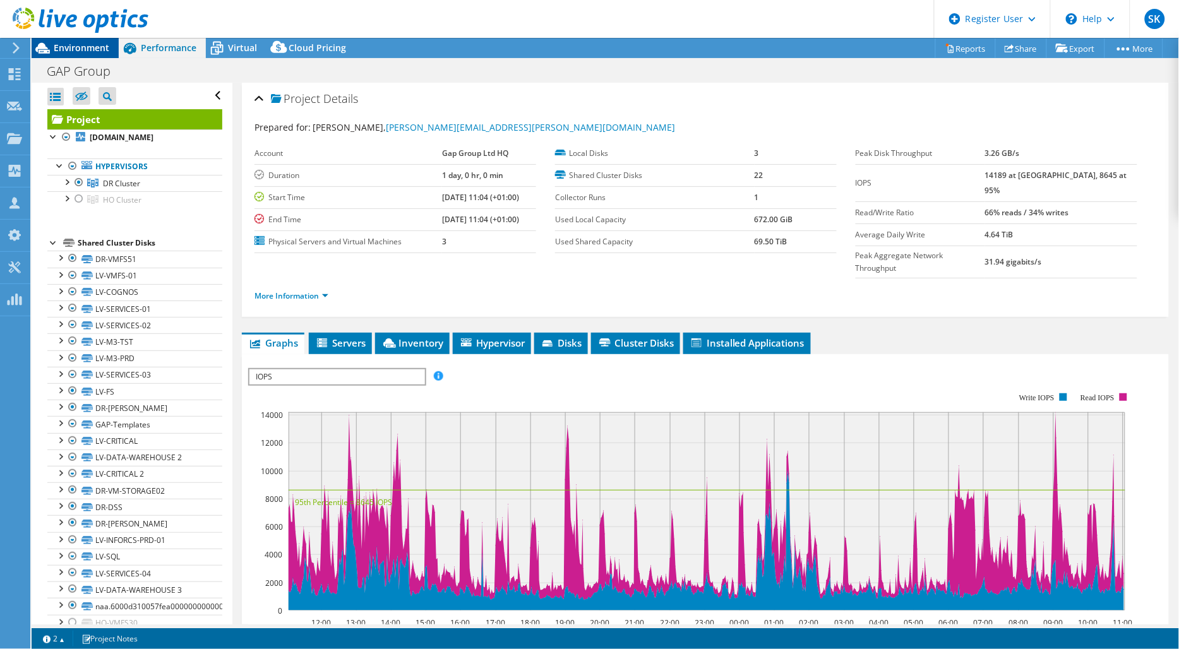
click at [69, 48] on span "Environment" at bounding box center [82, 48] width 56 height 12
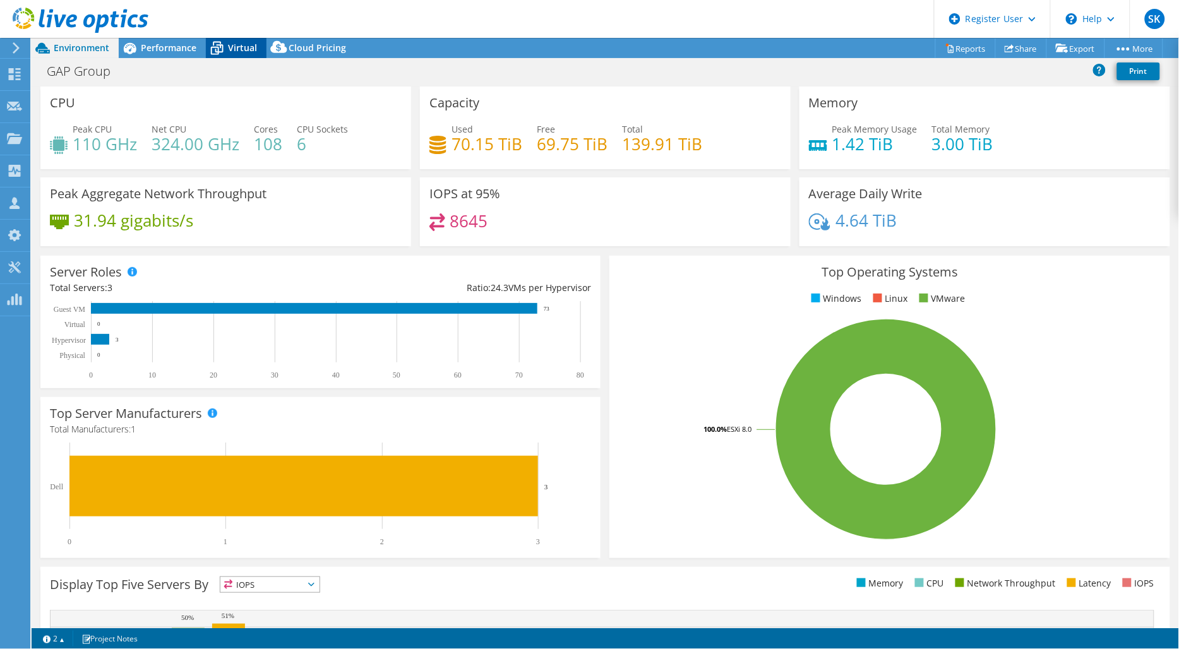
click at [230, 49] on span "Virtual" at bounding box center [242, 48] width 29 height 12
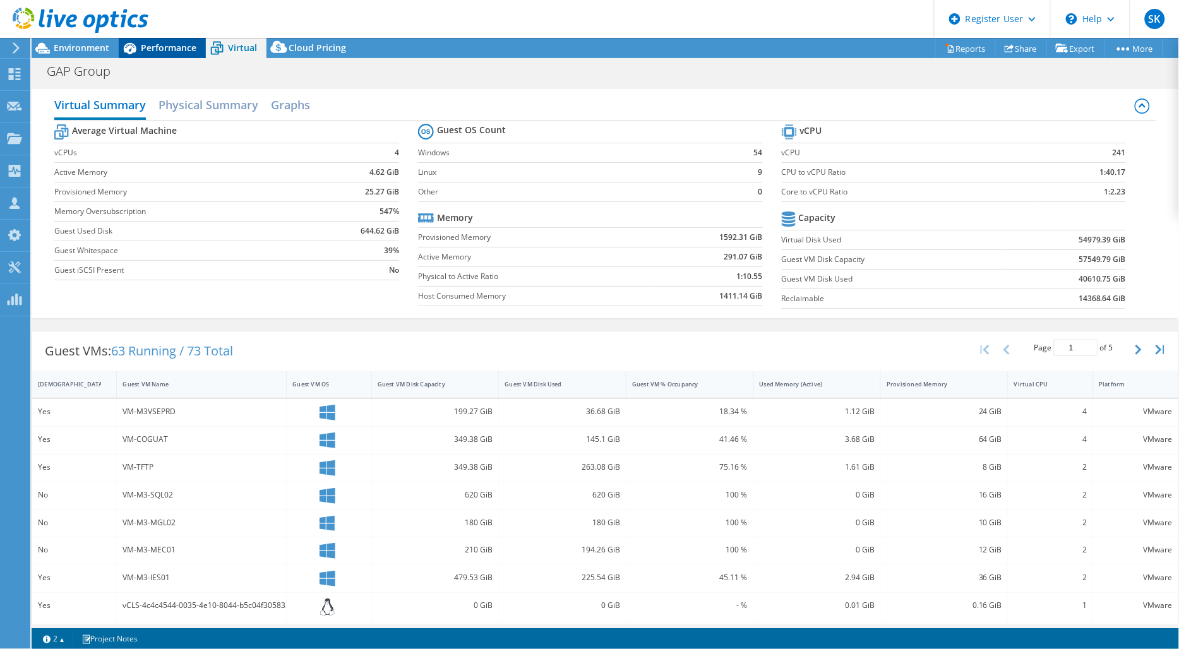
drag, startPoint x: 230, startPoint y: 49, endPoint x: 154, endPoint y: 55, distance: 76.6
click at [154, 55] on div "Performance" at bounding box center [162, 48] width 87 height 20
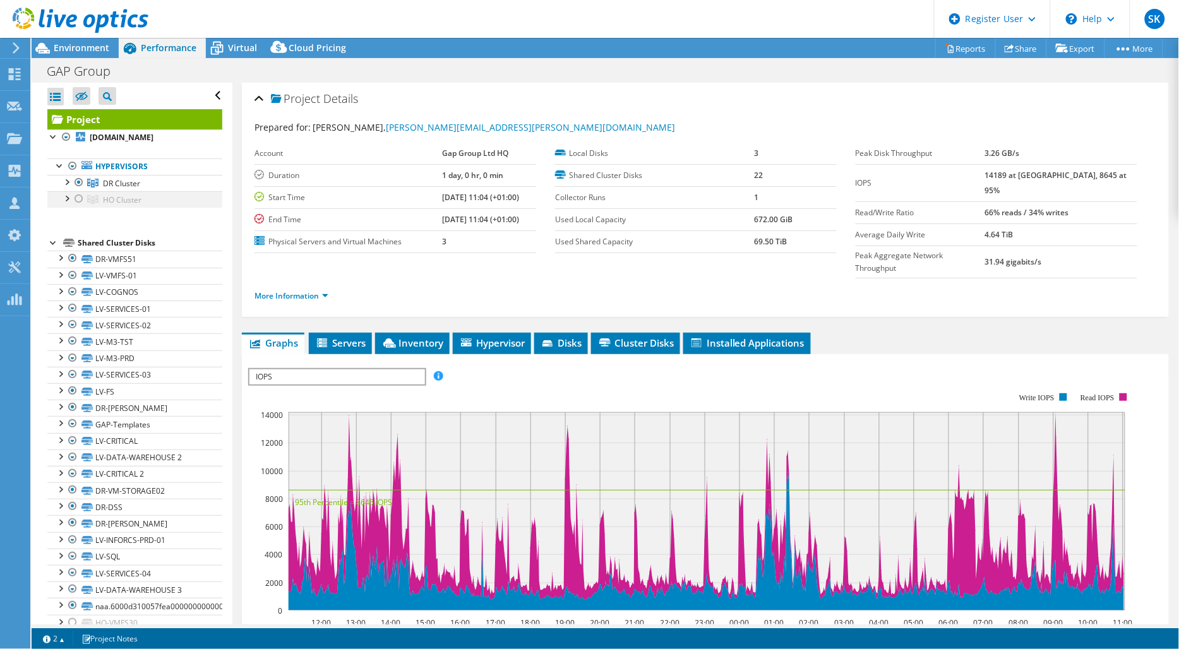
click at [80, 203] on div at bounding box center [79, 198] width 13 height 15
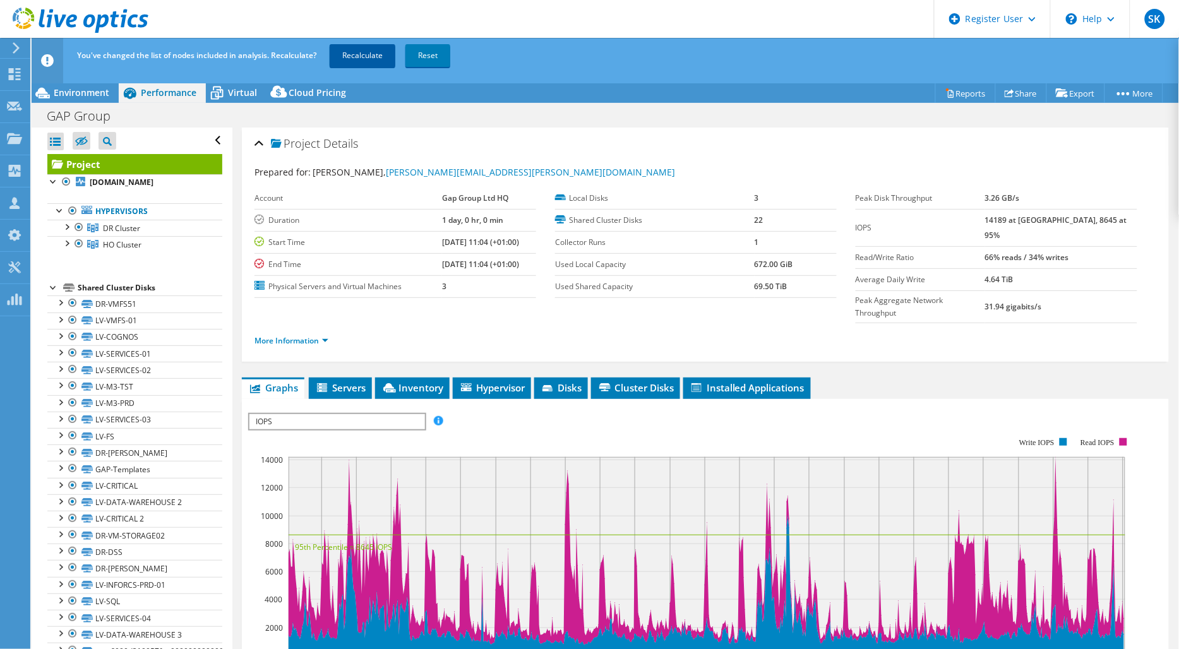
click at [367, 52] on link "Recalculate" at bounding box center [363, 55] width 66 height 23
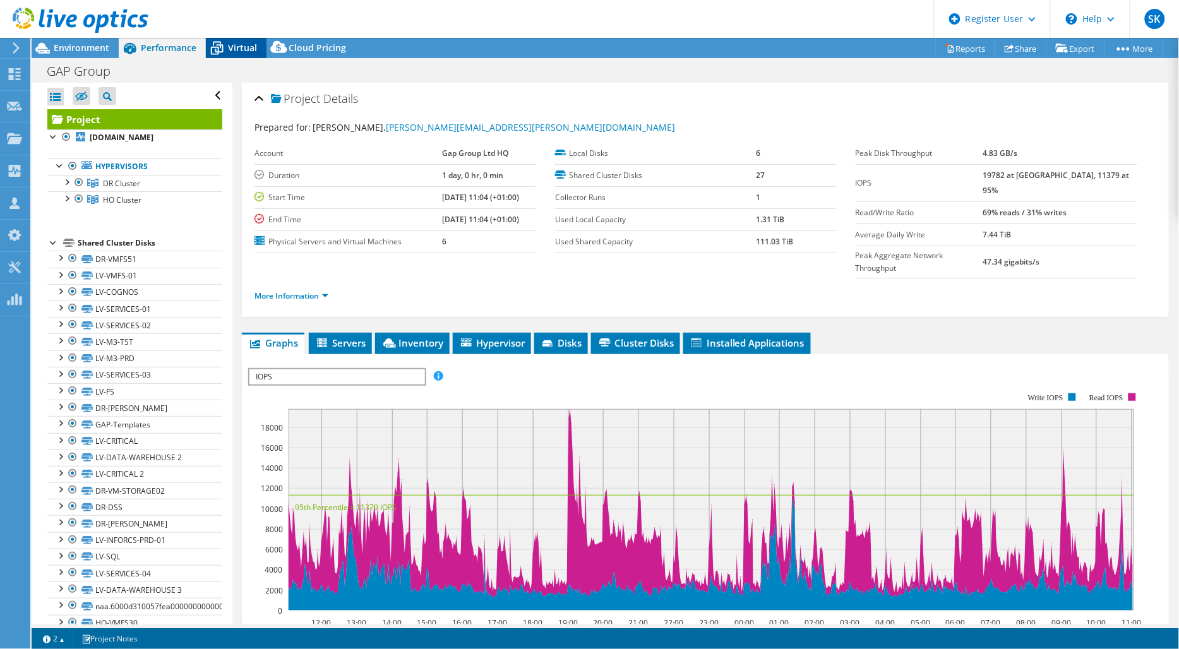
click at [230, 48] on span "Virtual" at bounding box center [242, 48] width 29 height 12
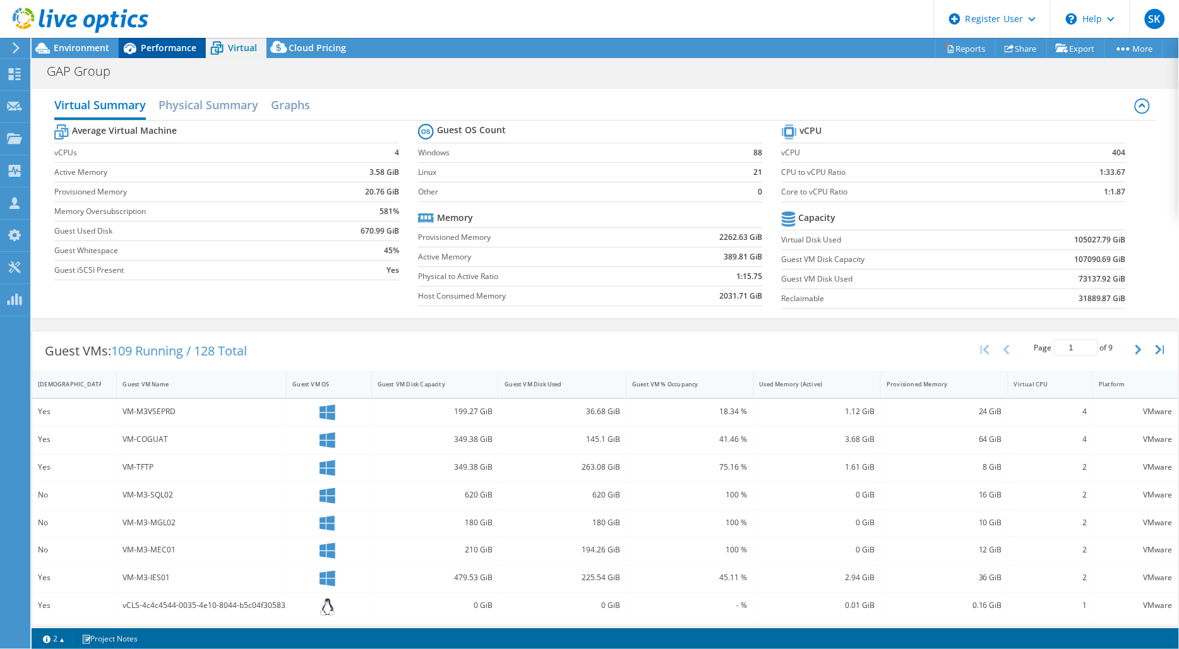
click at [188, 46] on span "Performance" at bounding box center [169, 48] width 56 height 12
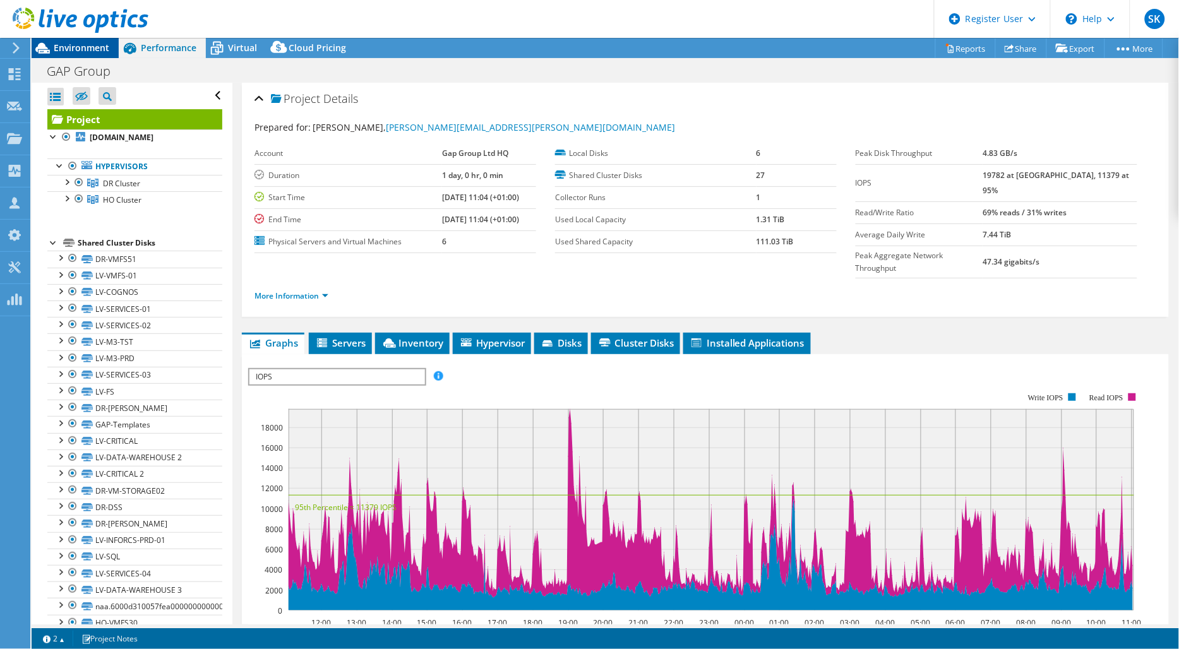
drag, startPoint x: 88, startPoint y: 52, endPoint x: 80, endPoint y: 57, distance: 10.2
click at [88, 51] on span "Environment" at bounding box center [82, 48] width 56 height 12
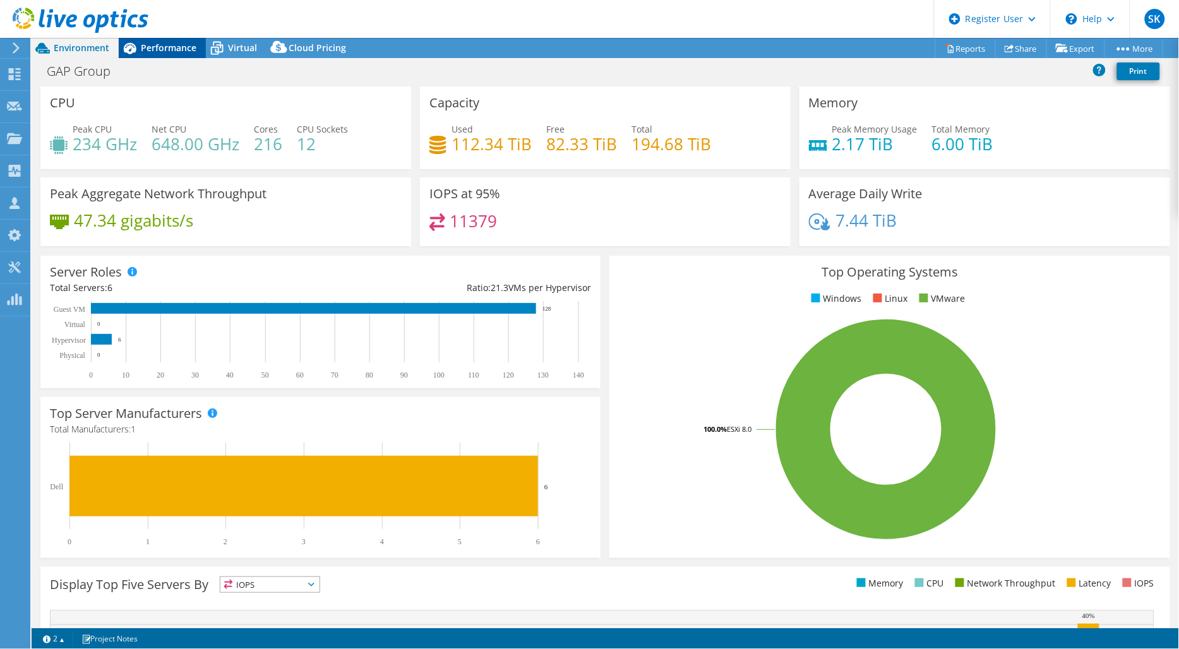
click at [180, 54] on div "Performance" at bounding box center [162, 48] width 87 height 20
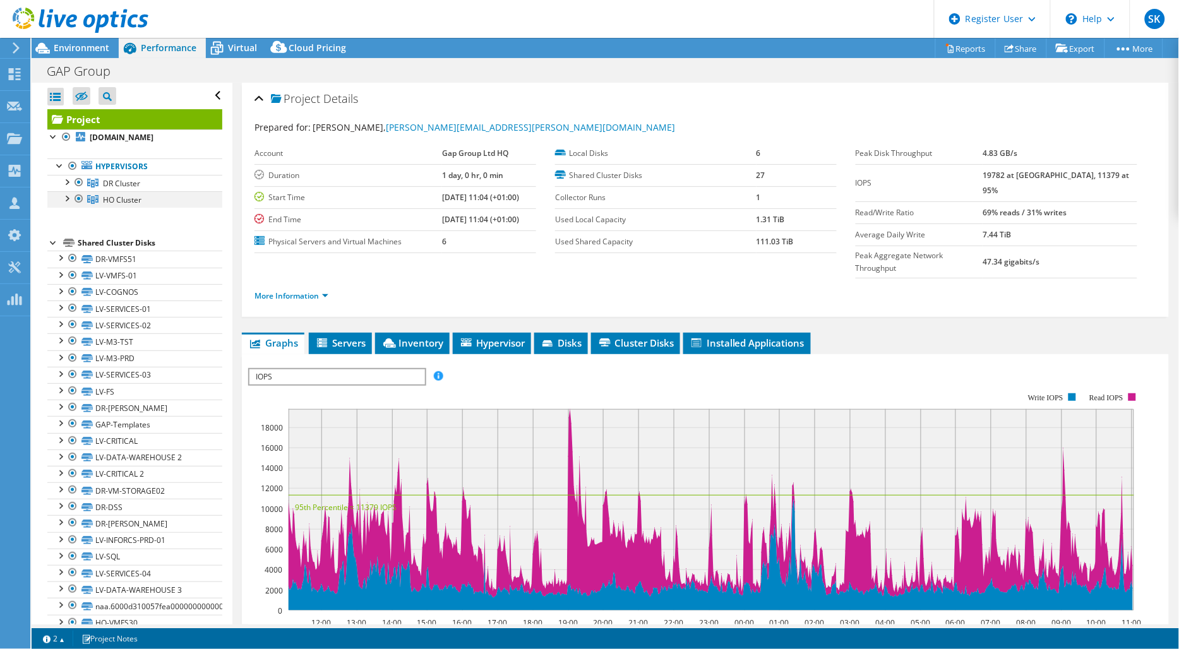
click at [80, 204] on div at bounding box center [79, 198] width 13 height 15
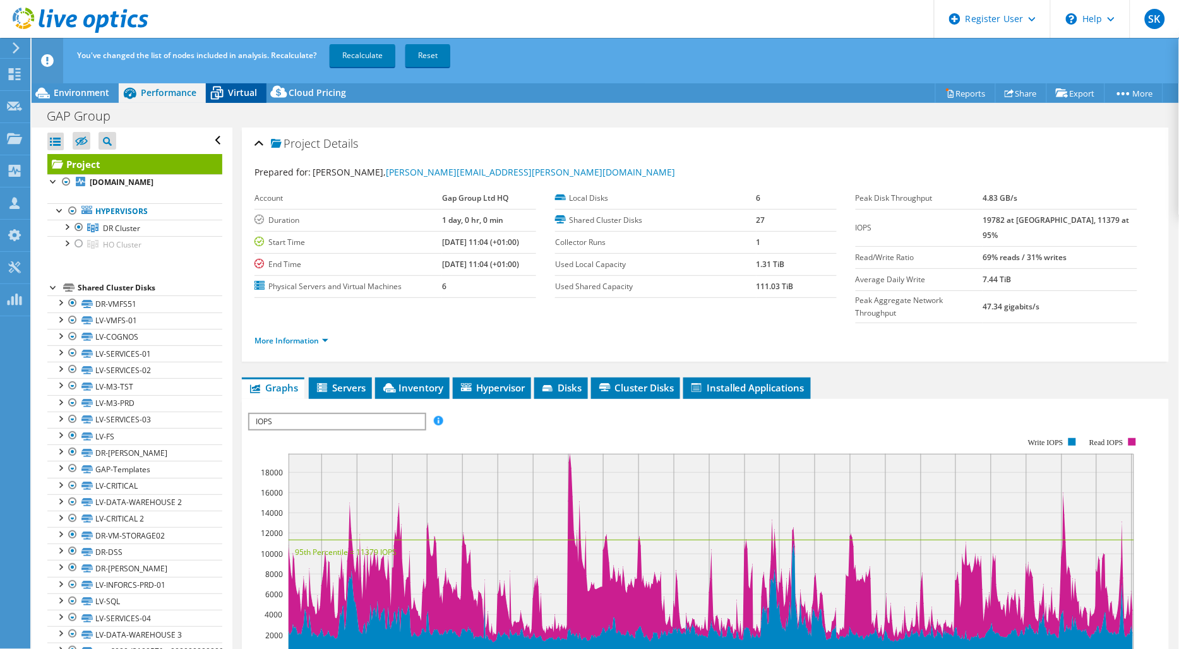
click at [251, 91] on span "Virtual" at bounding box center [242, 92] width 29 height 12
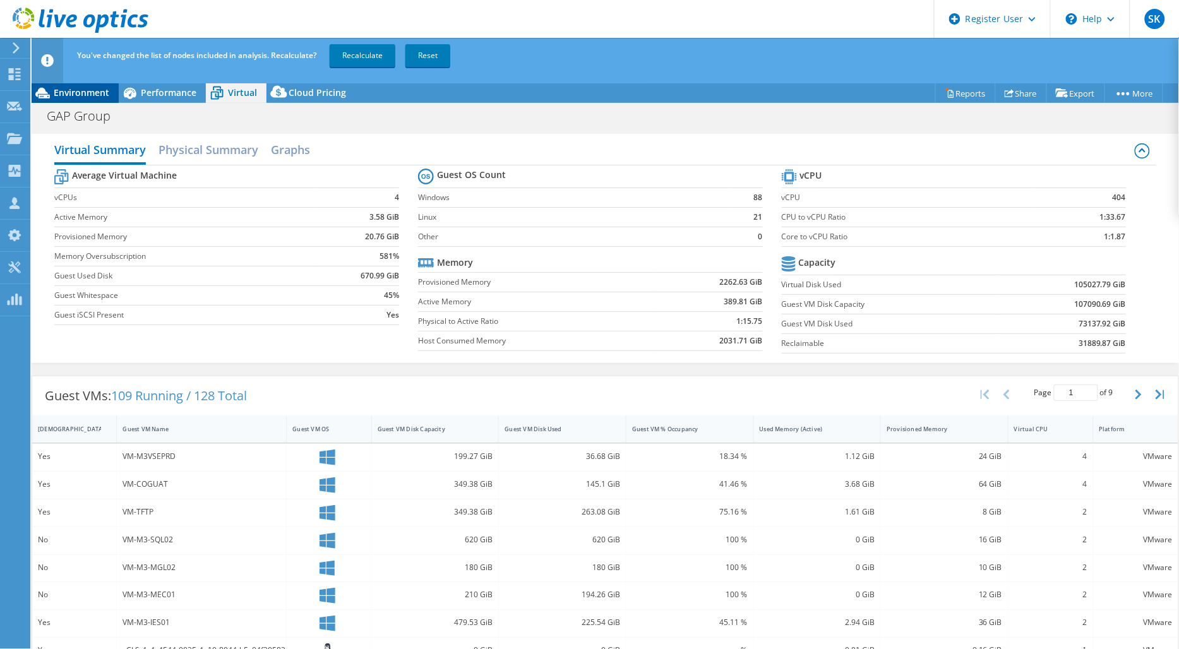
click at [107, 95] on span "Environment" at bounding box center [82, 92] width 56 height 12
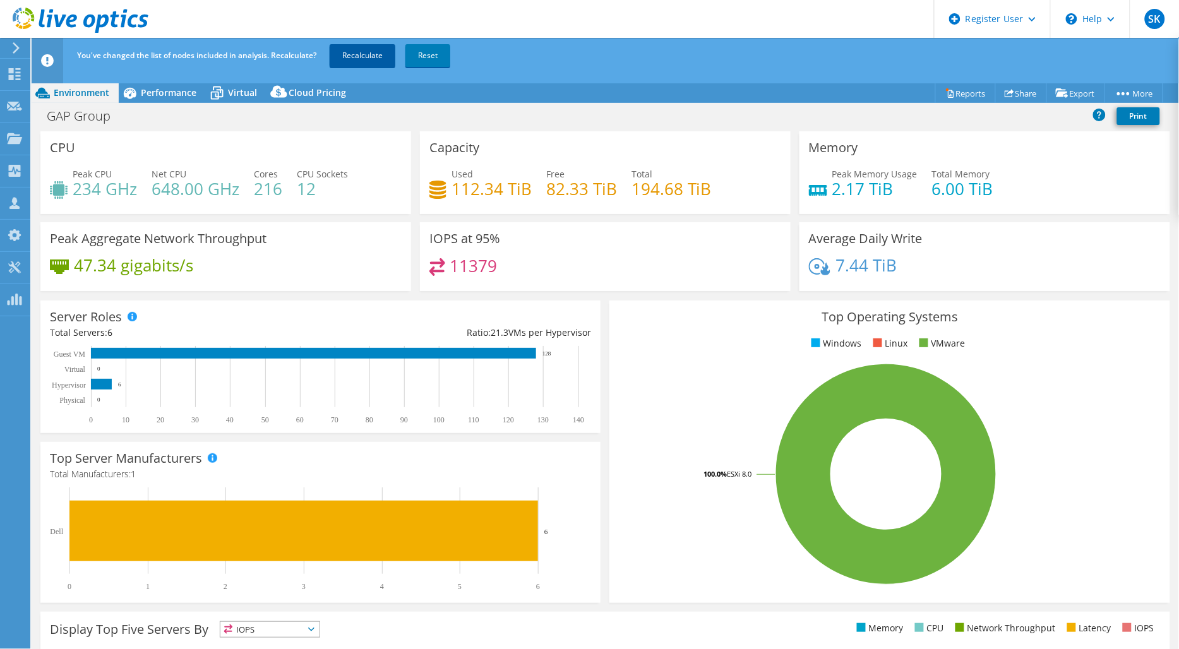
click at [376, 59] on link "Recalculate" at bounding box center [363, 55] width 66 height 23
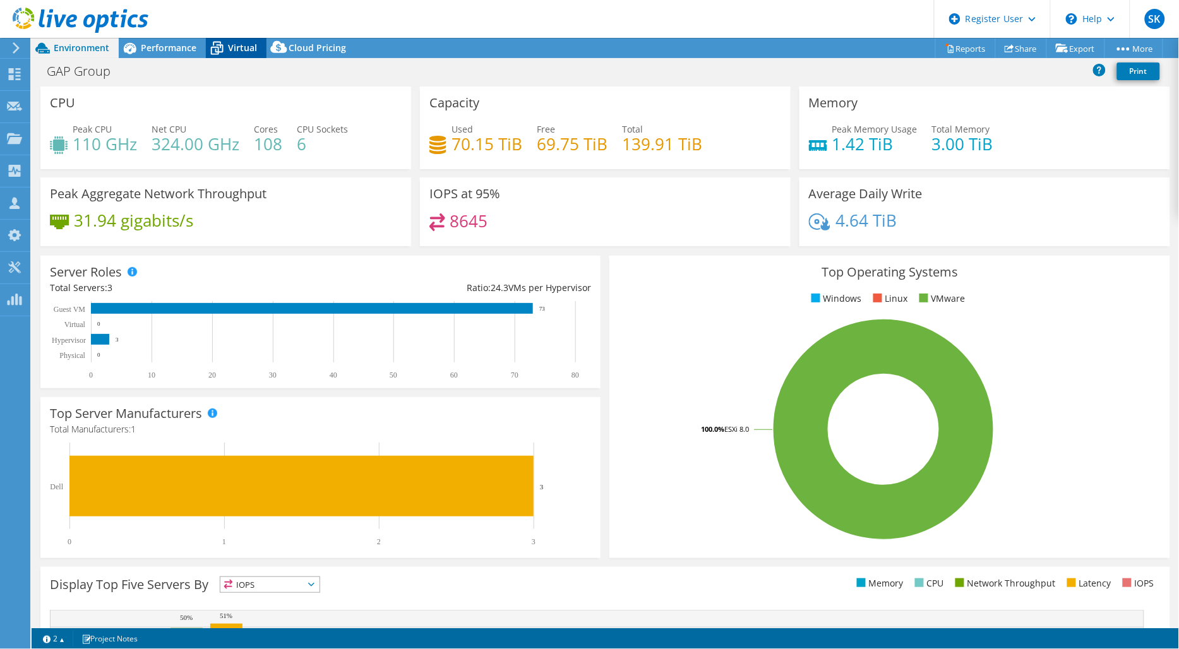
click at [238, 50] on span "Virtual" at bounding box center [242, 48] width 29 height 12
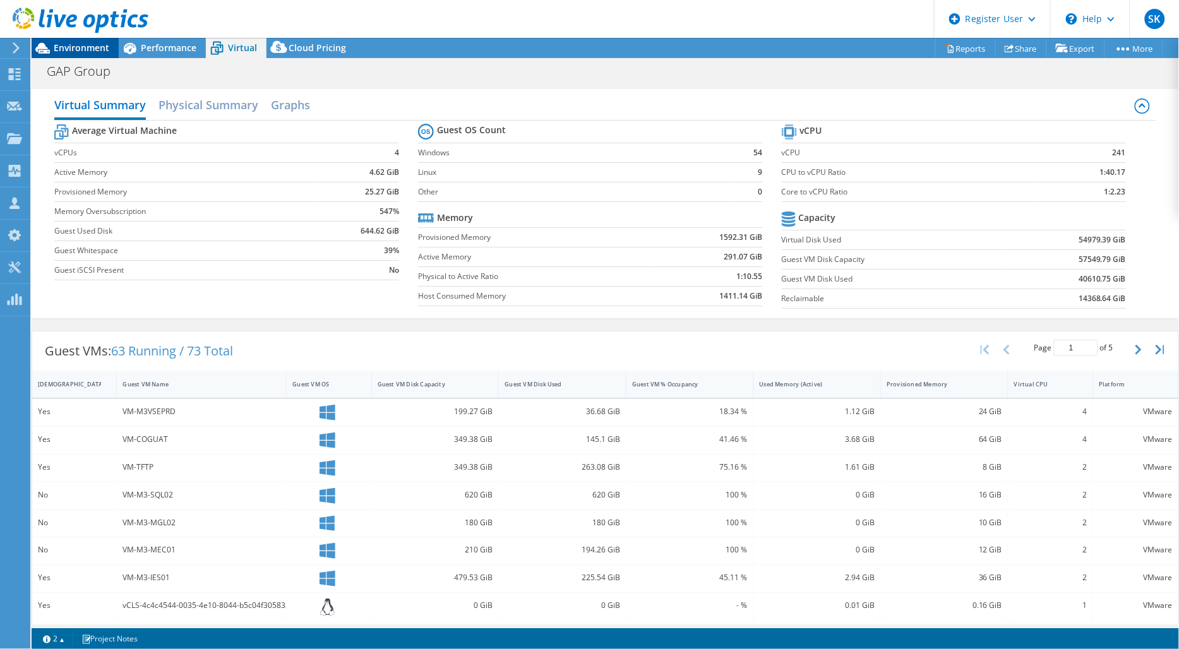
click at [74, 47] on span "Environment" at bounding box center [82, 48] width 56 height 12
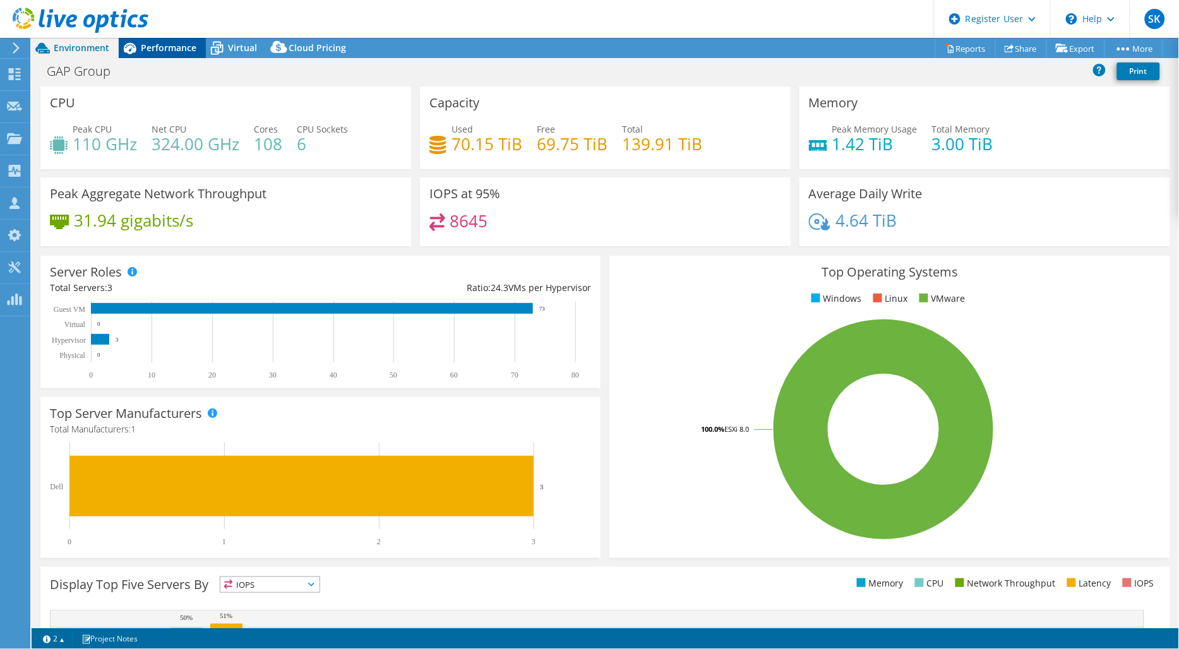
click at [166, 53] on span "Performance" at bounding box center [169, 48] width 56 height 12
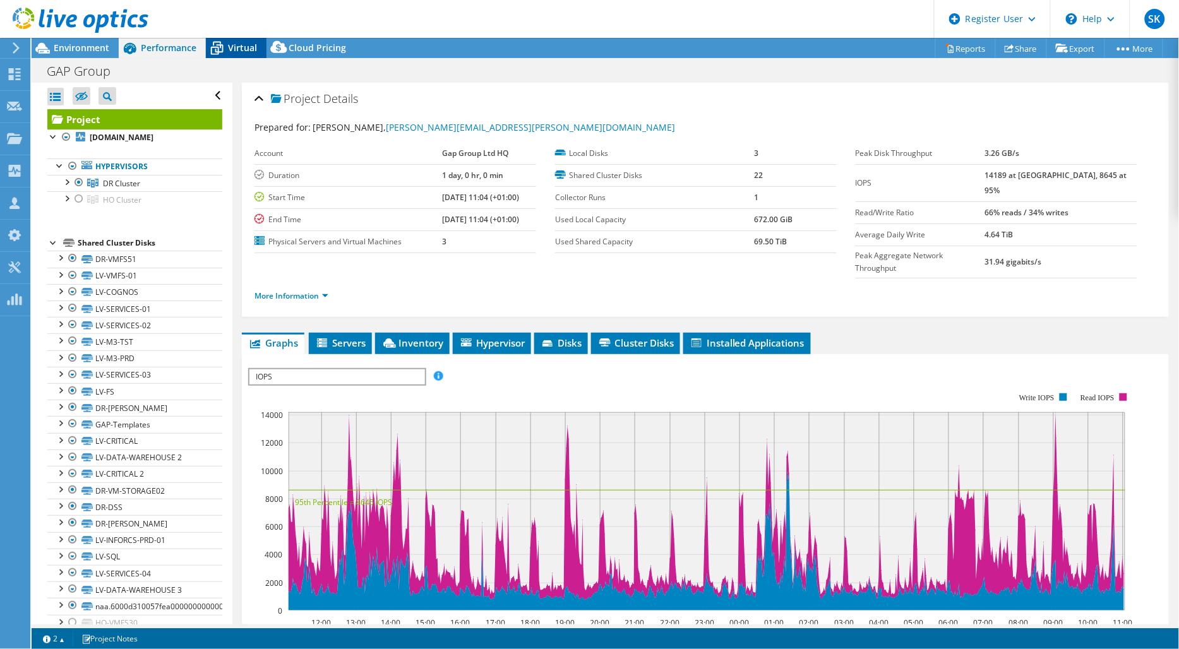
click at [222, 49] on icon at bounding box center [217, 48] width 22 height 22
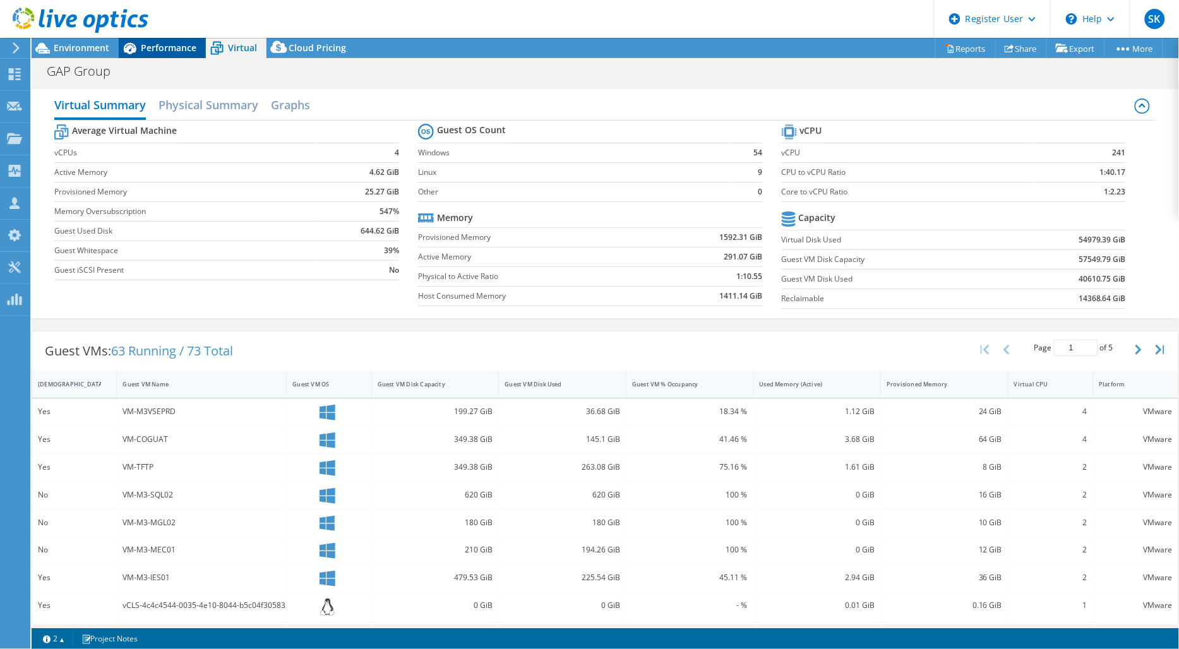
click at [175, 45] on span "Performance" at bounding box center [169, 48] width 56 height 12
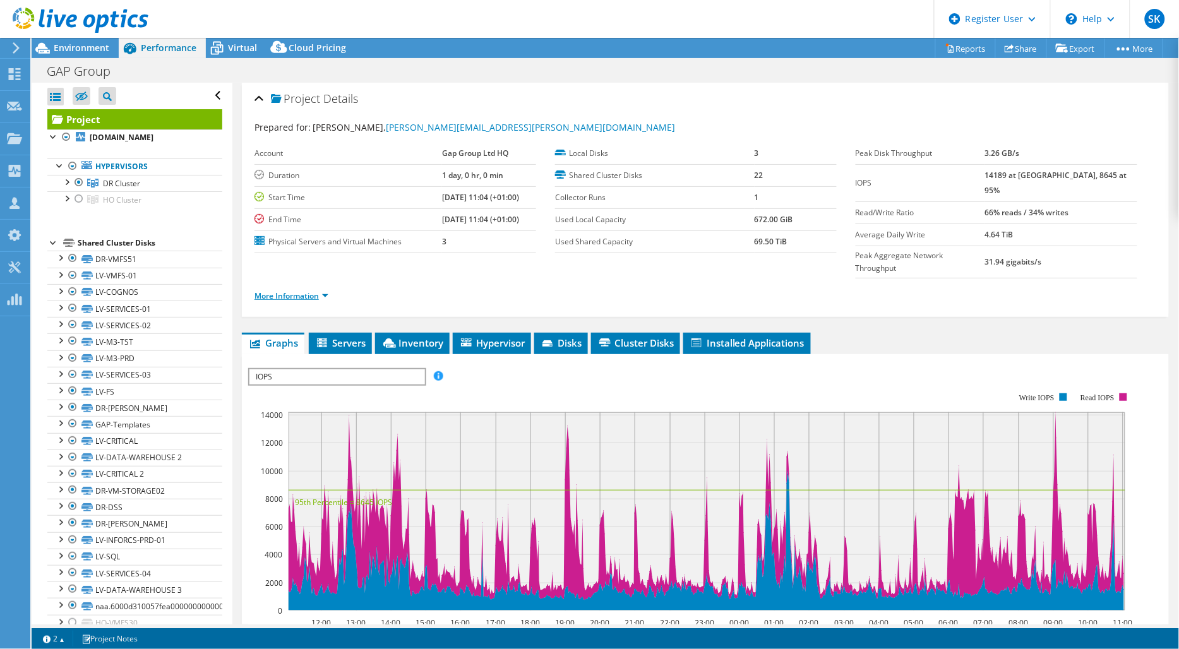
click at [326, 290] on link "More Information" at bounding box center [291, 295] width 74 height 11
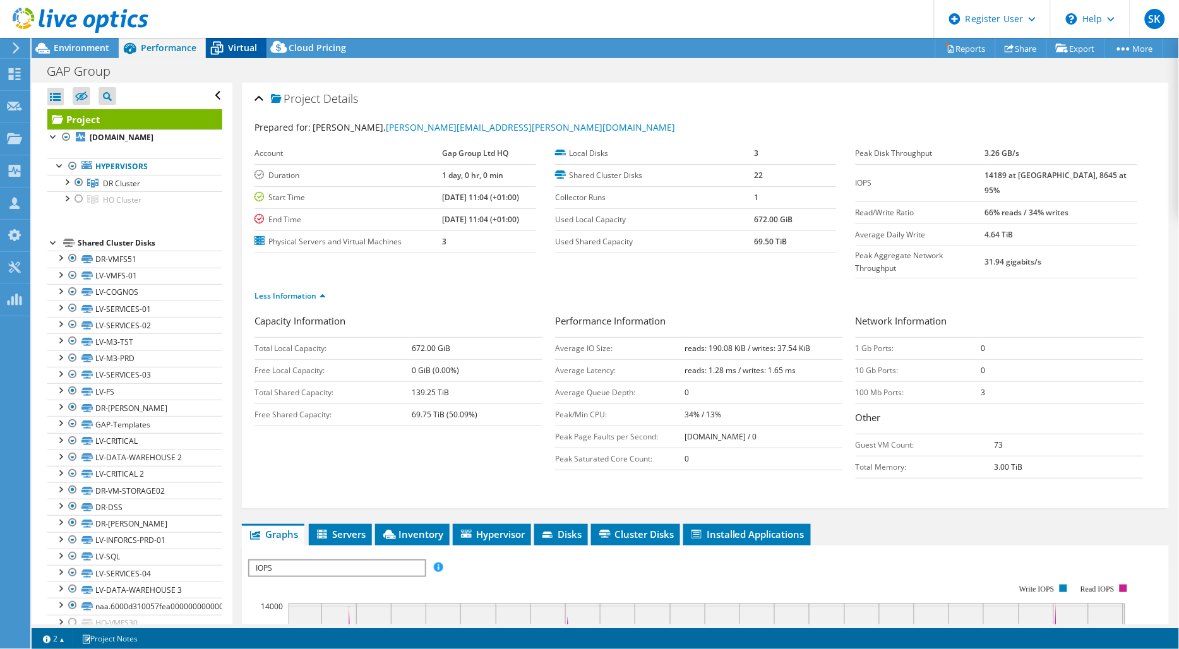
click at [232, 52] on span "Virtual" at bounding box center [242, 48] width 29 height 12
